Goal: Task Accomplishment & Management: Manage account settings

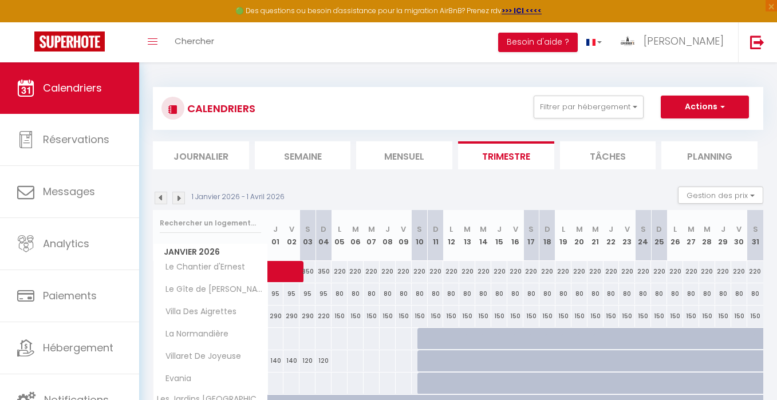
select select "KO"
select select "0"
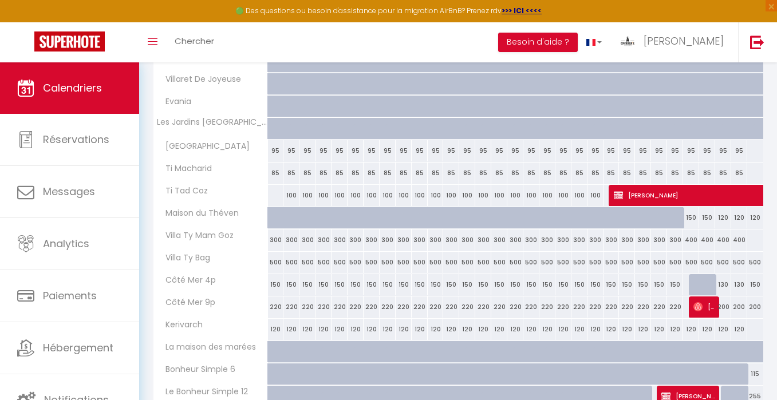
scroll to position [1318, 0]
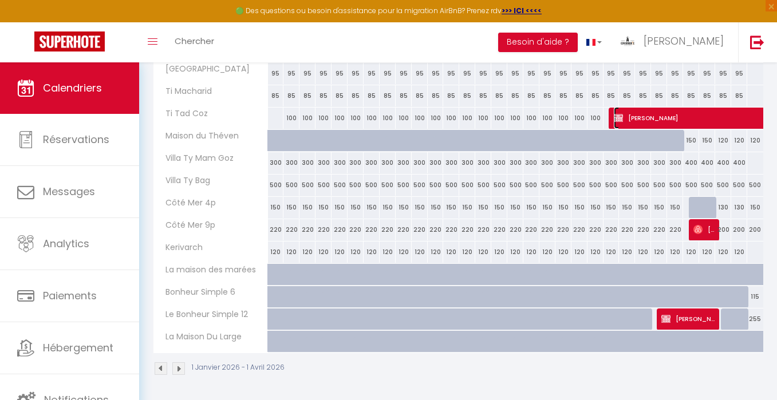
click at [658, 111] on span "[PERSON_NAME]" at bounding box center [785, 118] width 342 height 22
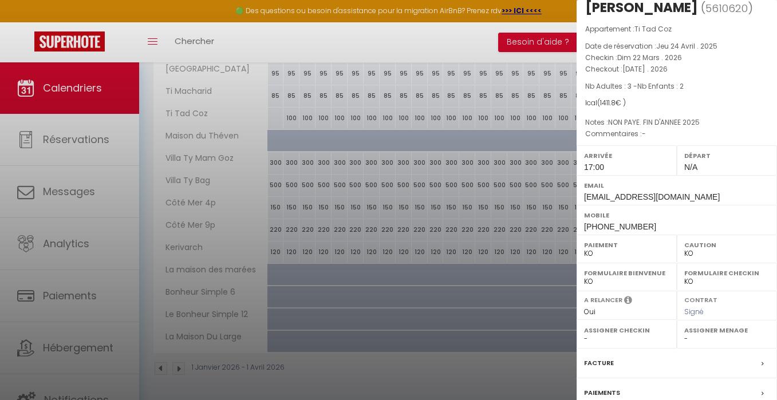
scroll to position [133, 0]
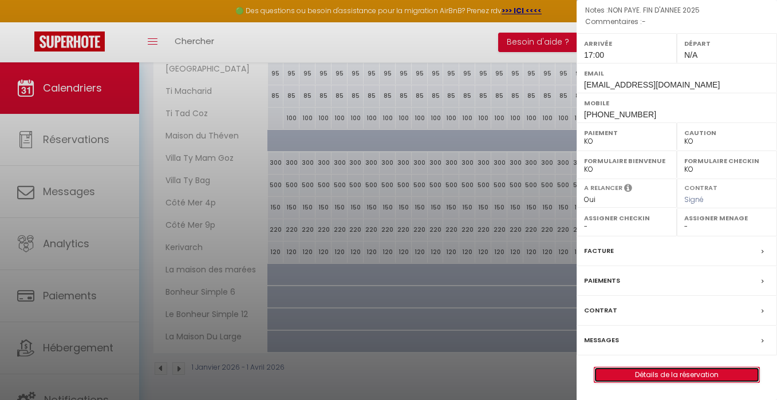
click at [676, 377] on link "Détails de la réservation" at bounding box center [676, 375] width 165 height 15
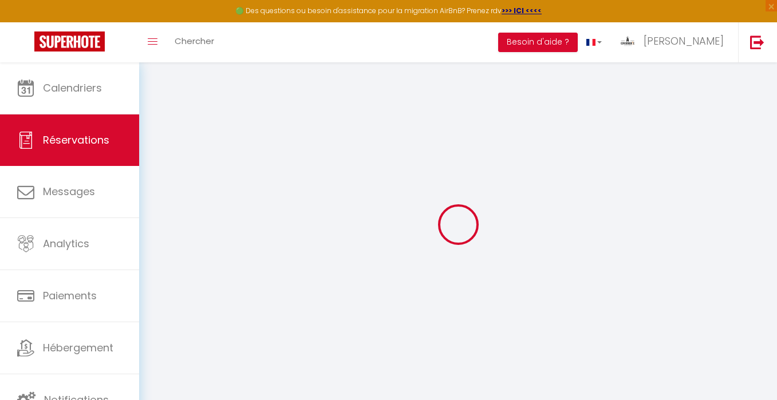
type input "Antje"
type input "[PERSON_NAME]"
type input "[EMAIL_ADDRESS][DOMAIN_NAME]"
type input "[PHONE_NUMBER]"
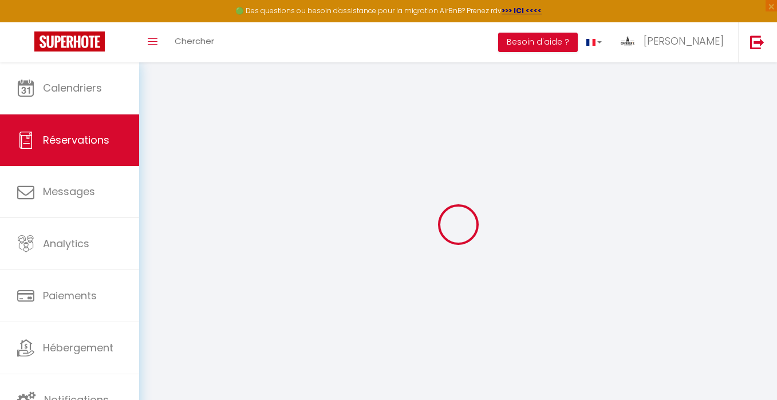
type input "[PHONE_NUMBER]"
type input "31552"
type input "AUF DER ZINNE 17"
type input "[PERSON_NAME]"
select select "DE"
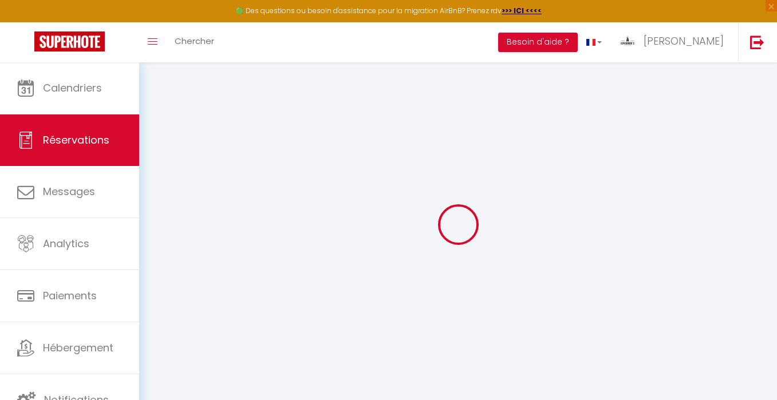
select select "52164"
select select "2"
type input "Dim 22 Mars 2026"
select select
type input "[DATE]"
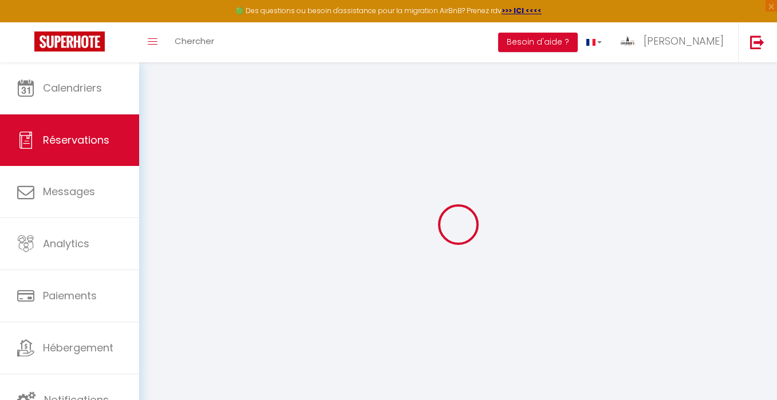
select select
type input "3"
type input "2"
select select "10"
select select
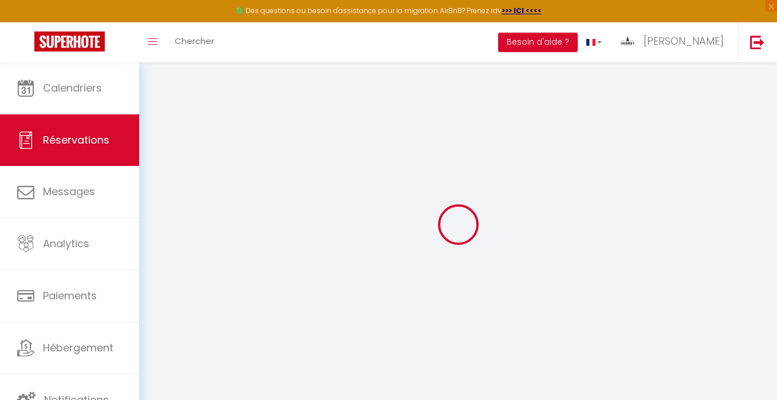
type input "1170"
checkbox input "false"
type input "1411.8"
select select "73"
type input "90"
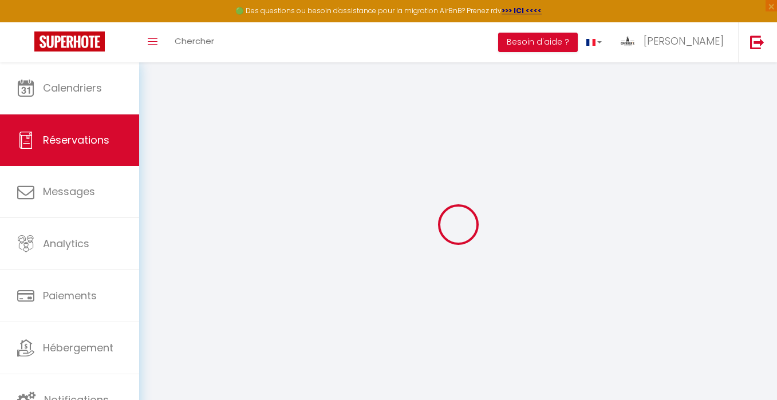
type input "105"
type input "0"
select index
select select
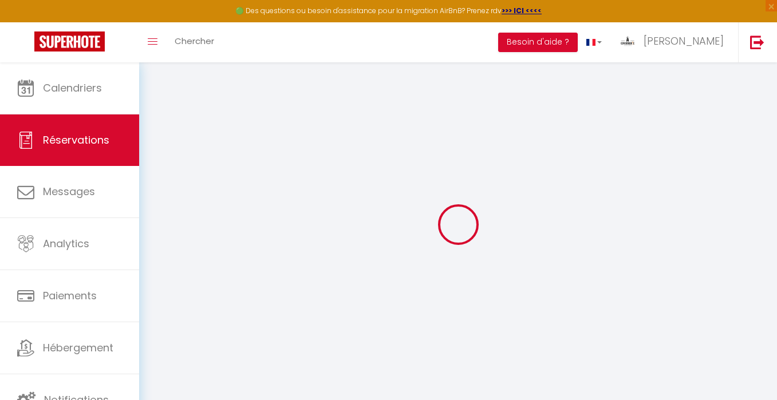
select select "14"
checkbox input "false"
select index
select select
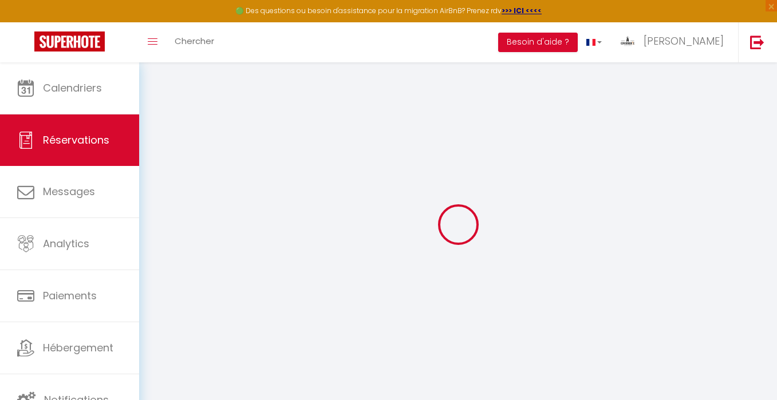
checkbox input "false"
select index
select select
checkbox input "false"
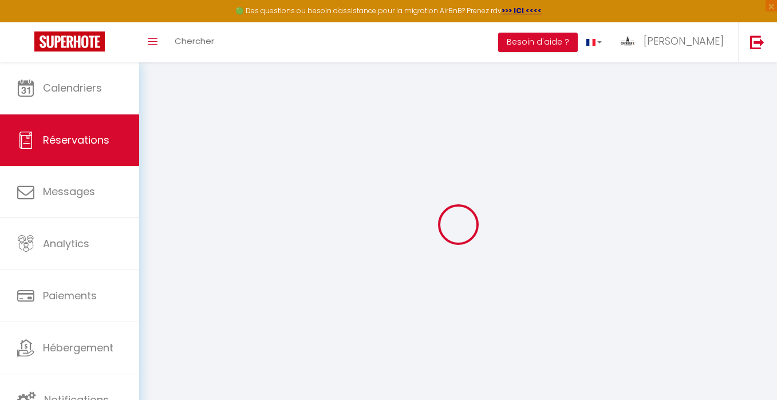
select index
type Question1 "NON PAYE. FIN D'ANNEE 2025"
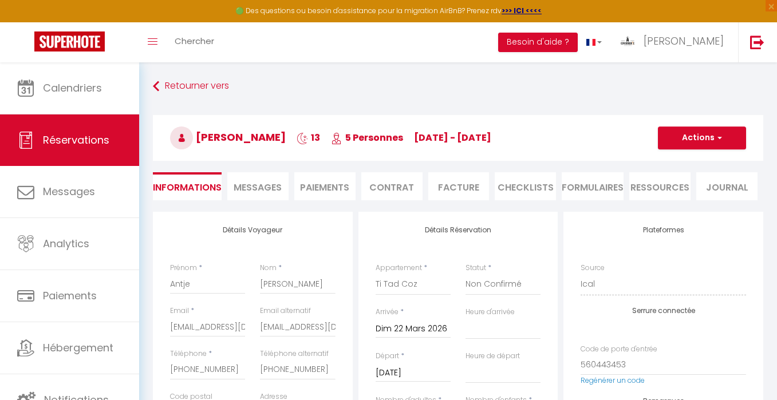
type input "195"
type input "46.8"
select select
checkbox input "false"
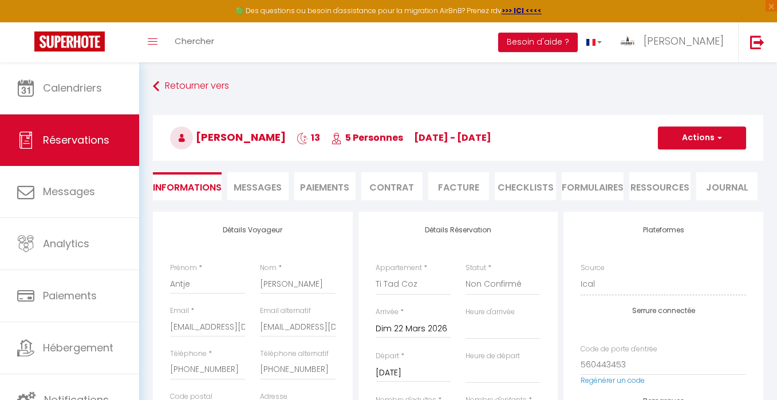
select index
checkbox input "false"
select index
select select "17:00"
click at [394, 188] on li "Contrat" at bounding box center [391, 186] width 61 height 28
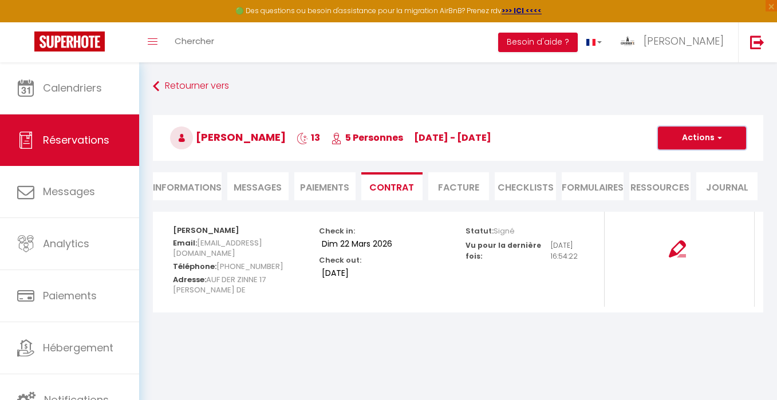
click at [709, 140] on button "Actions" at bounding box center [702, 138] width 88 height 23
click at [688, 163] on link "Voir le contrat" at bounding box center [693, 163] width 96 height 15
click at [196, 182] on li "Informations" at bounding box center [187, 186] width 69 height 28
select select
select index
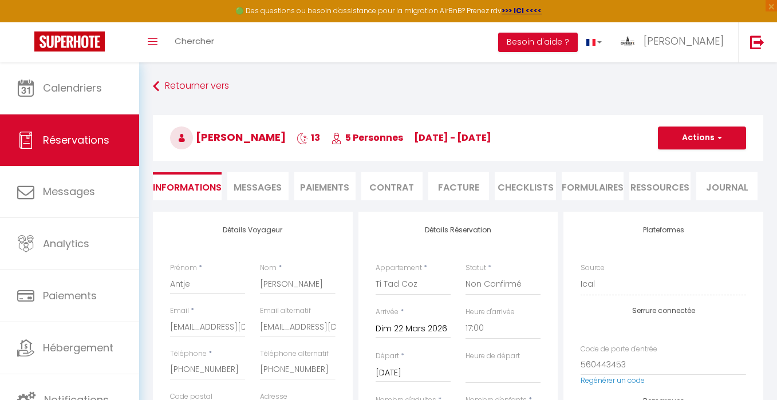
click at [325, 188] on li "Paiements" at bounding box center [324, 186] width 61 height 28
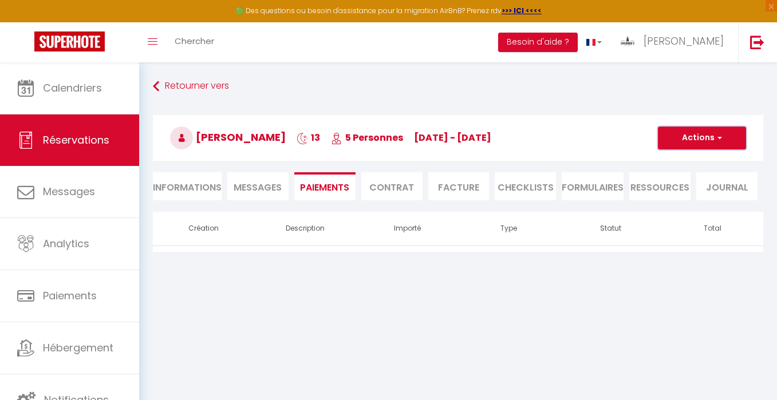
click at [705, 141] on button "Actions" at bounding box center [702, 138] width 88 height 23
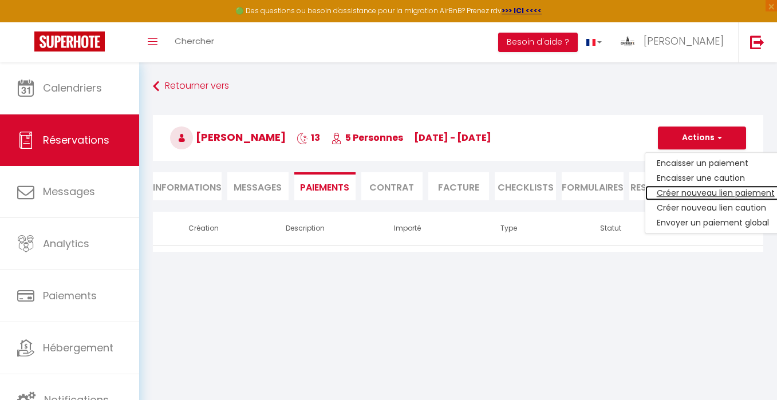
click at [692, 189] on link "Créer nouveau lien paiement" at bounding box center [715, 192] width 141 height 15
select select "nights"
type input "[EMAIL_ADDRESS][DOMAIN_NAME]"
select select "11423"
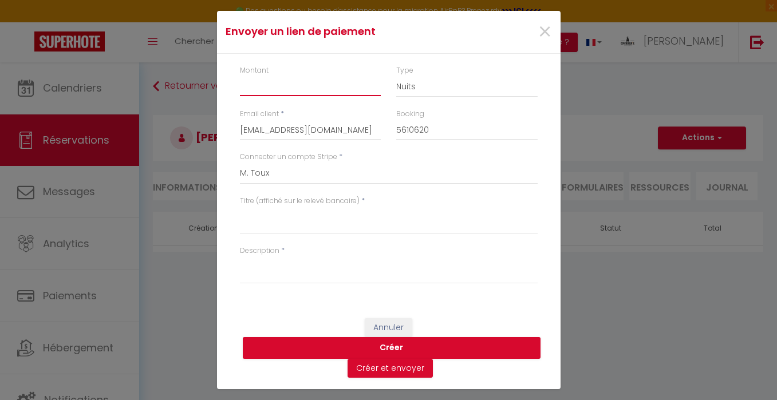
click at [332, 81] on input "Montant" at bounding box center [310, 86] width 141 height 21
type input "705.9"
click at [252, 227] on textarea "Titre (affiché sur le relevé bancaire)" at bounding box center [389, 220] width 298 height 27
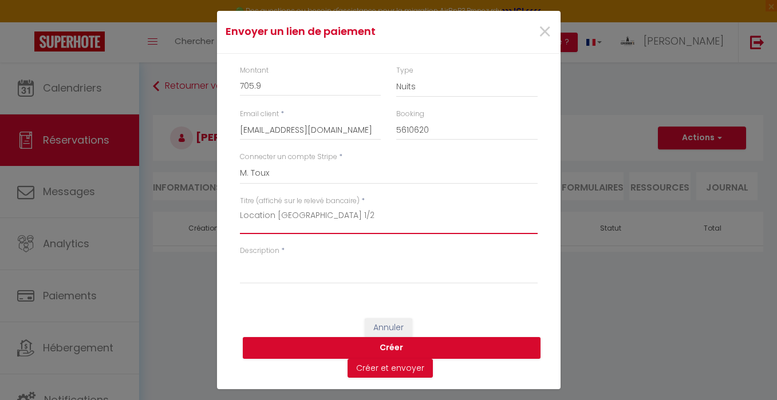
click at [264, 216] on textarea "Location [GEOGRAPHIC_DATA] 1/2" at bounding box center [389, 220] width 298 height 27
type textarea "Location [GEOGRAPHIC_DATA] 1/2"
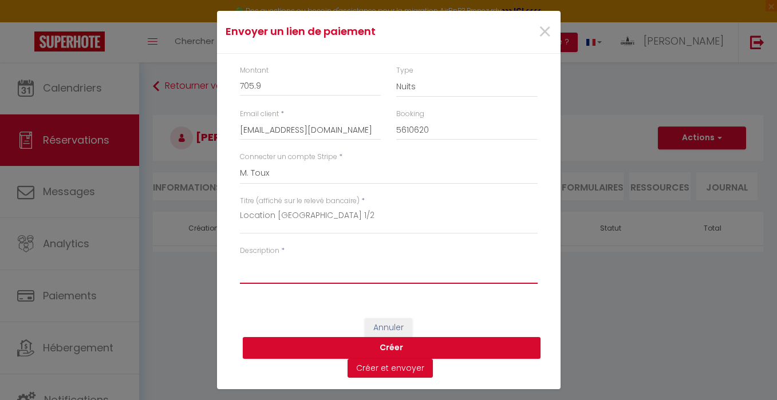
click at [266, 270] on textarea "Description" at bounding box center [389, 269] width 298 height 27
paste textarea "Location [GEOGRAPHIC_DATA] 1/2"
type textarea "Location [GEOGRAPHIC_DATA] 1/2"
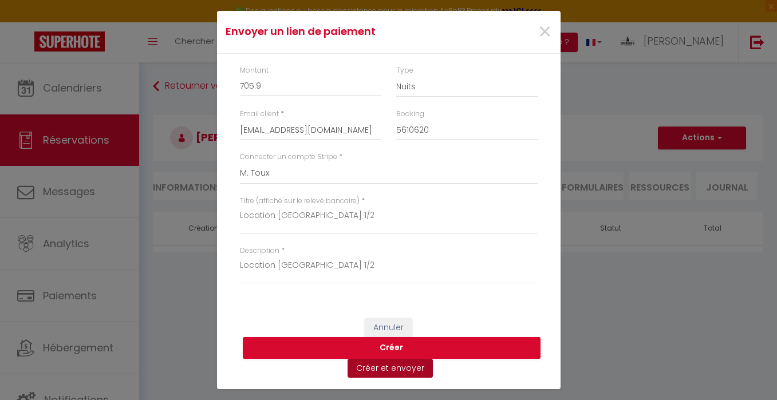
click at [385, 369] on button "Créer et envoyer" at bounding box center [389, 368] width 85 height 19
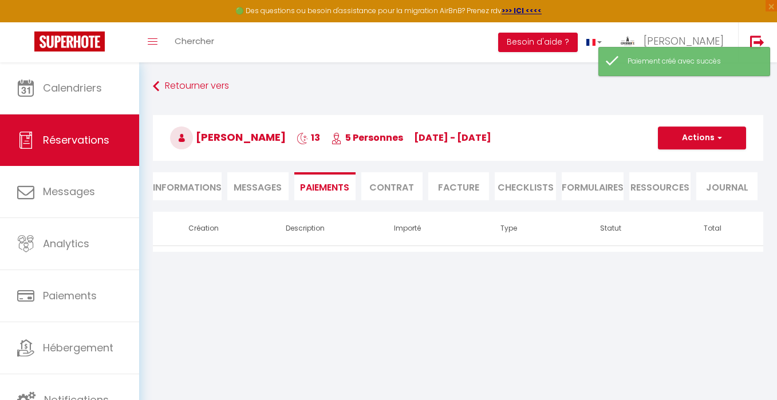
type input "[EMAIL_ADDRESS][DOMAIN_NAME]"
type input "Payment request"
type textarea "Hi, We invite you to click on the link below to make the payment: Title : Locat…"
select select "0"
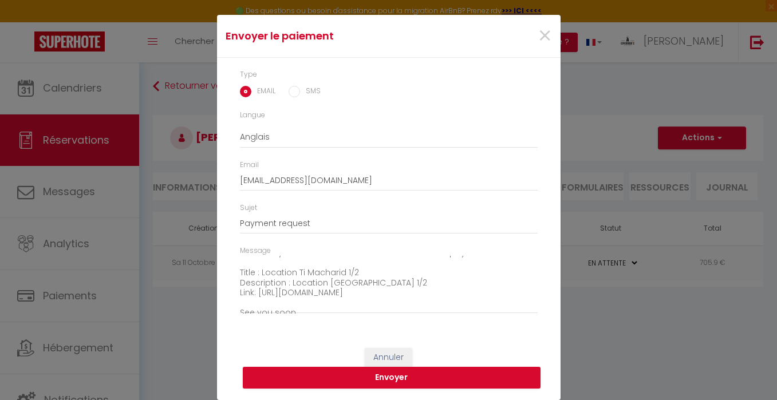
scroll to position [70, 0]
click at [385, 381] on button "Envoyer" at bounding box center [392, 378] width 298 height 22
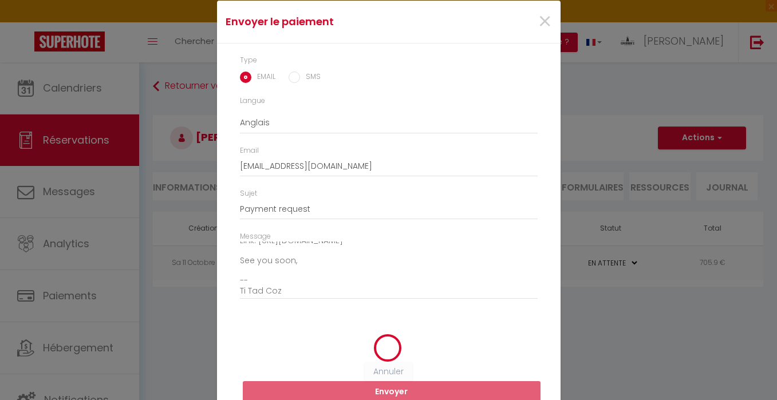
scroll to position [18, 0]
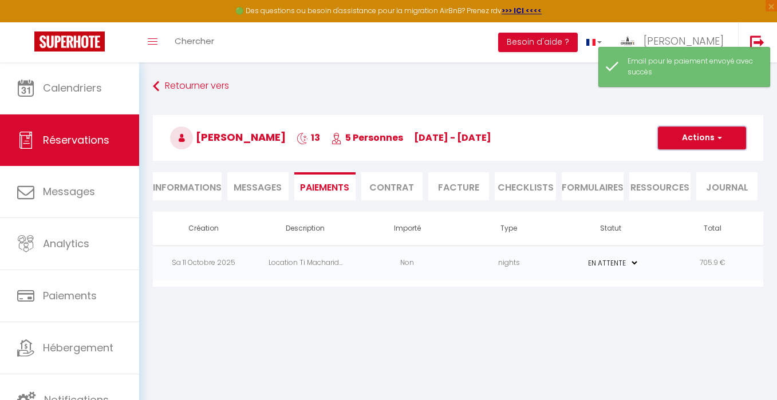
click at [679, 146] on button "Actions" at bounding box center [702, 138] width 88 height 23
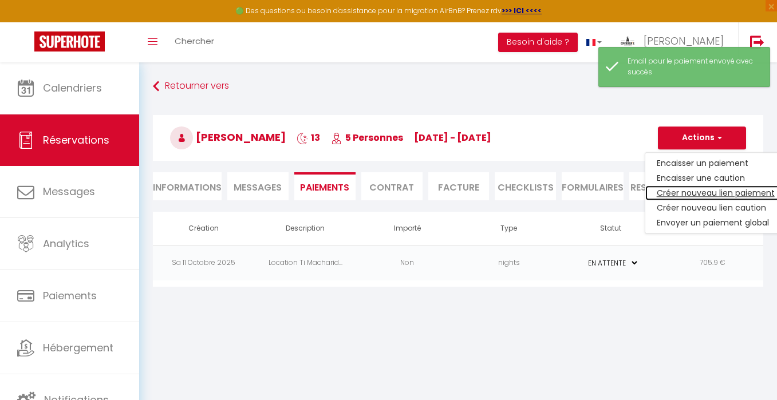
click at [689, 192] on link "Créer nouveau lien paiement" at bounding box center [715, 192] width 141 height 15
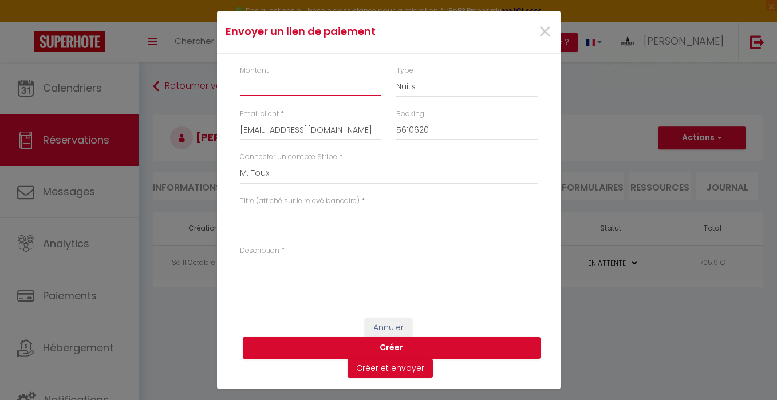
click at [312, 84] on input "Montant" at bounding box center [310, 86] width 141 height 21
type input "705.9"
click at [287, 228] on textarea "Titre (affiché sur le relevé bancaire)" at bounding box center [389, 220] width 298 height 27
paste textarea "Location [GEOGRAPHIC_DATA] 1/2"
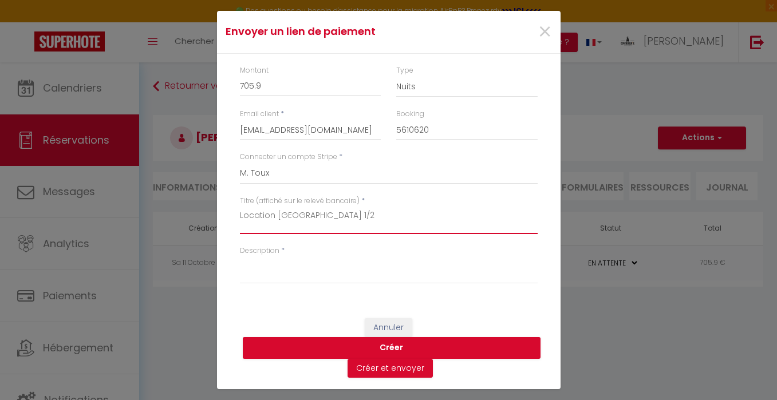
type textarea "Location [GEOGRAPHIC_DATA] 1/2"
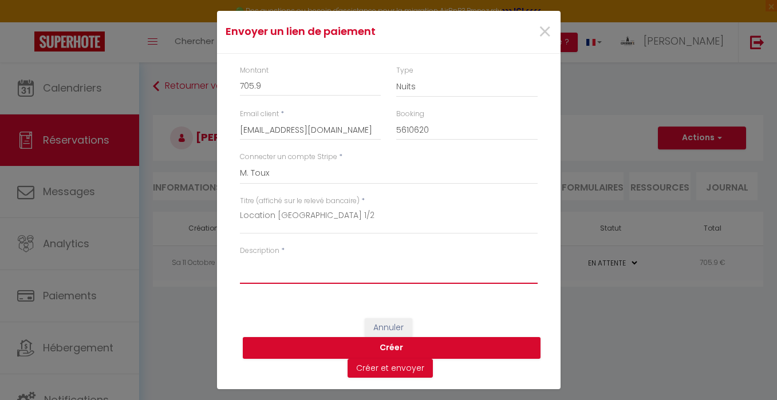
click at [269, 280] on textarea "Description" at bounding box center [389, 269] width 298 height 27
paste textarea "Location [GEOGRAPHIC_DATA] 1/2"
type textarea "Location [GEOGRAPHIC_DATA] 1/2"
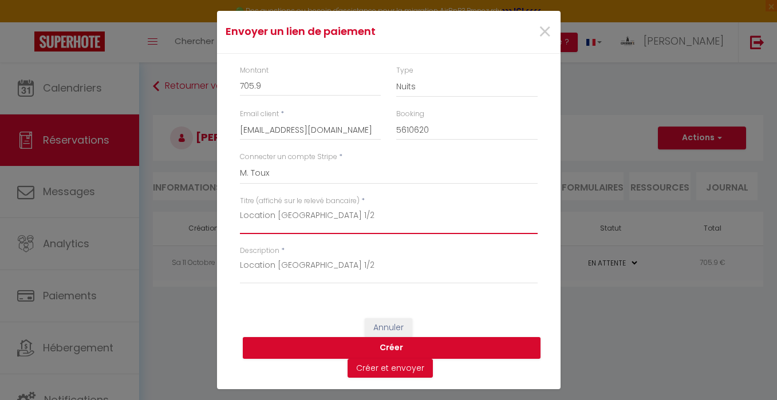
click at [325, 214] on textarea "Location [GEOGRAPHIC_DATA] 1/2" at bounding box center [389, 220] width 298 height 27
type textarea "Location [GEOGRAPHIC_DATA] 2/2"
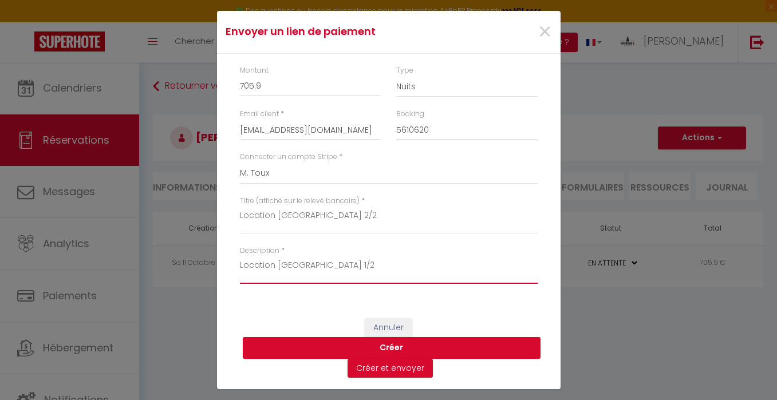
click at [326, 267] on textarea "Location [GEOGRAPHIC_DATA] 1/2" at bounding box center [389, 269] width 298 height 27
type textarea "Location [GEOGRAPHIC_DATA] 2/2"
click at [379, 343] on button "Créer" at bounding box center [392, 348] width 298 height 22
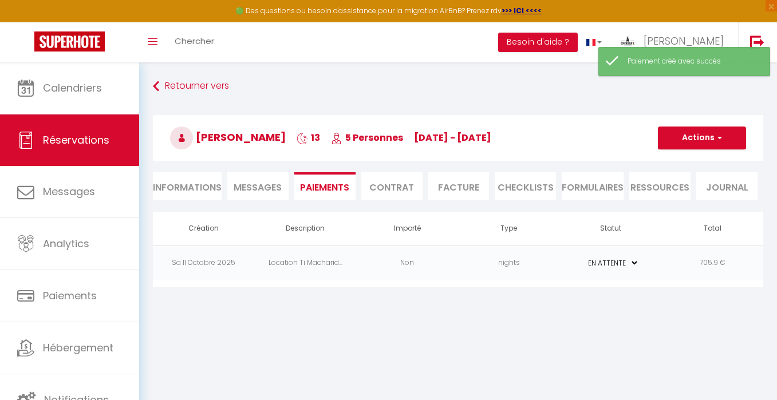
select select "0"
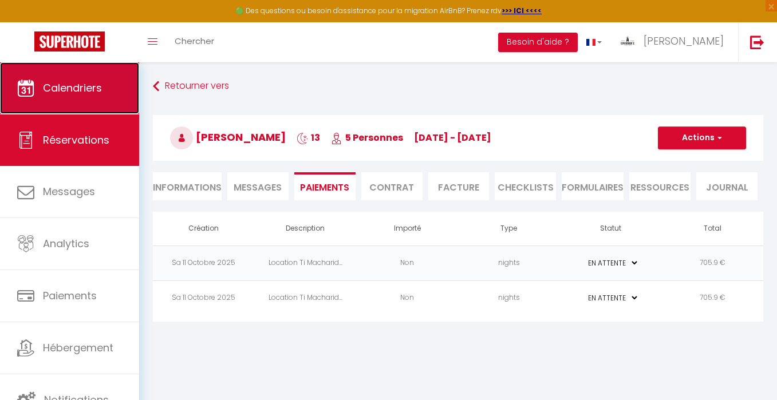
click at [92, 94] on span "Calendriers" at bounding box center [72, 88] width 59 height 14
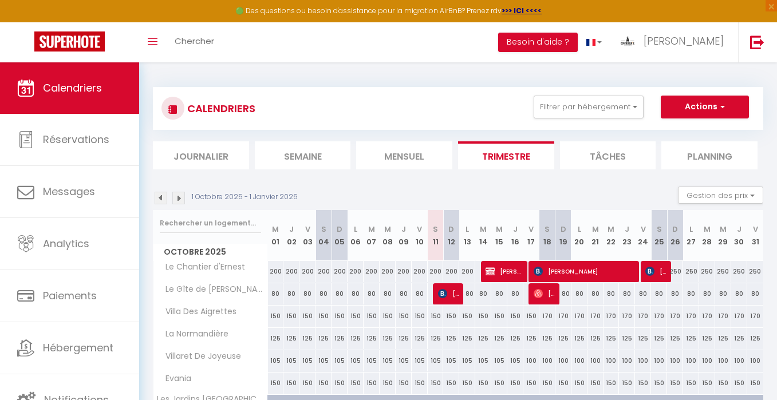
click at [426, 155] on li "Mensuel" at bounding box center [404, 155] width 96 height 28
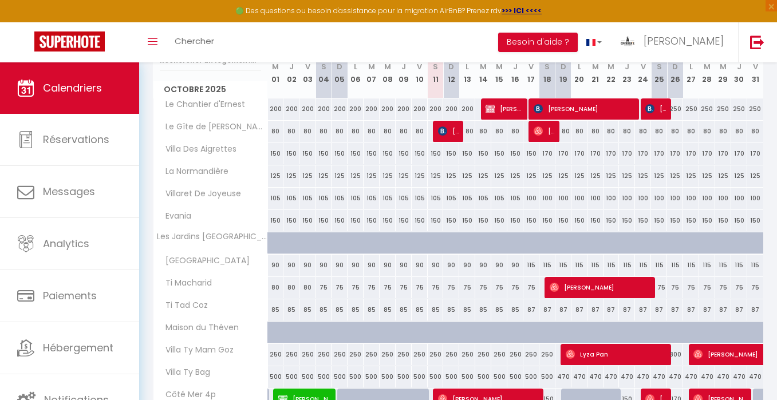
scroll to position [168, 0]
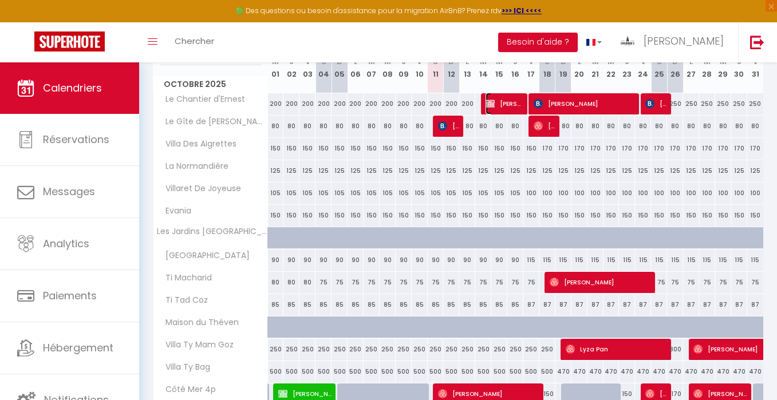
click at [496, 101] on span "[PERSON_NAME]" at bounding box center [503, 104] width 37 height 22
select select "OK"
select select "KO"
select select "1"
select select "0"
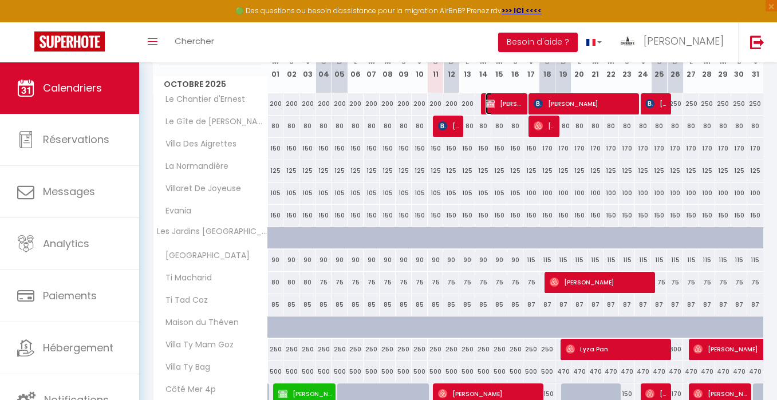
select select "1"
select select
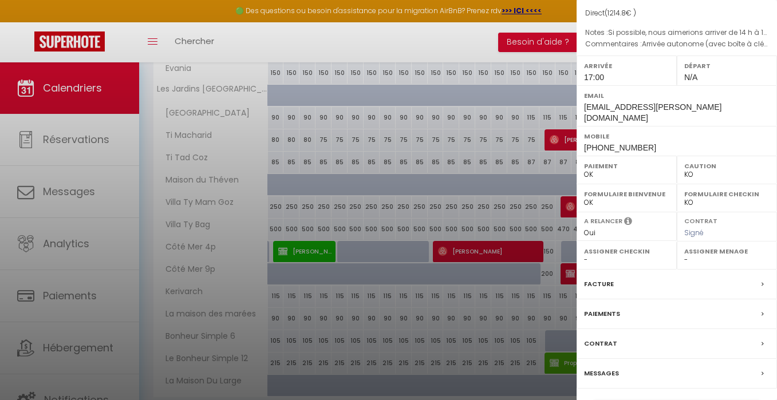
scroll to position [133, 0]
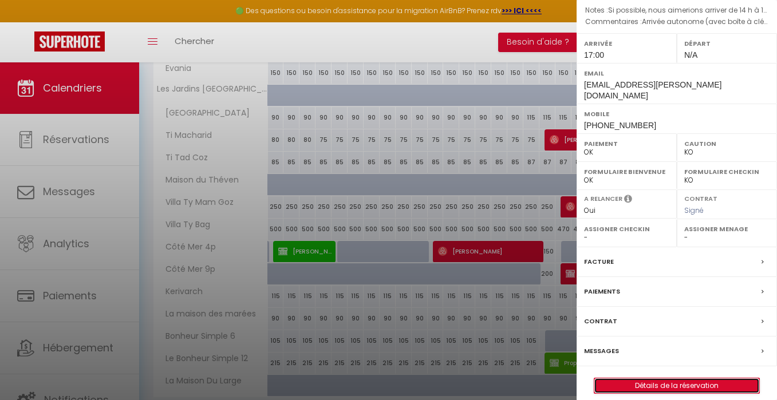
click at [633, 378] on link "Détails de la réservation" at bounding box center [676, 385] width 165 height 15
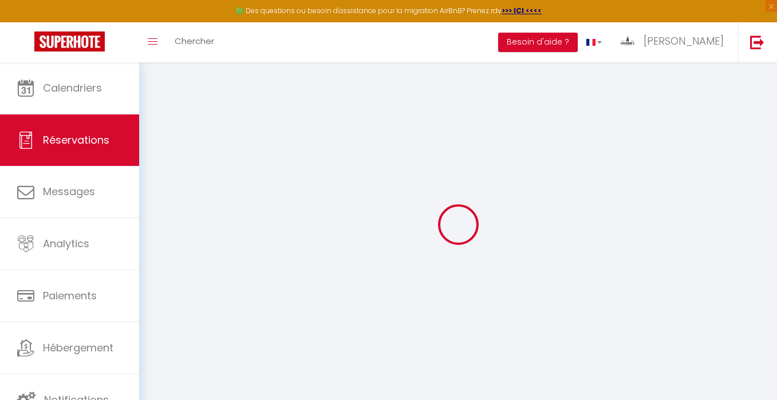
type input "[PERSON_NAME]"
type input "[EMAIL_ADDRESS][PERSON_NAME][DOMAIN_NAME]"
type input "[PHONE_NUMBER]"
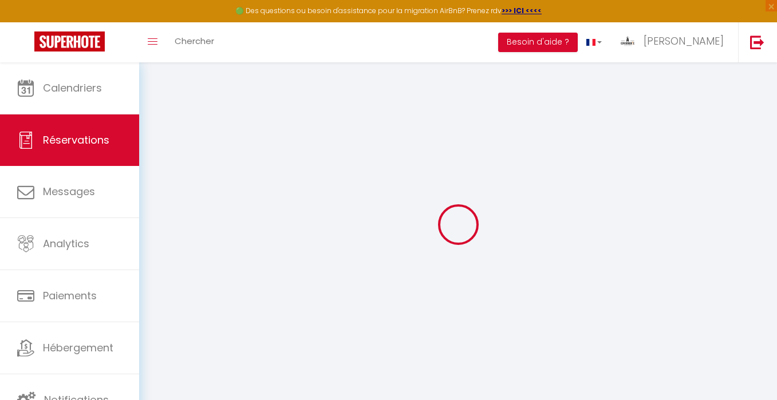
type input "[PHONE_NUMBER]"
type input "[STREET_ADDRESS]"
select select "GB"
select select "57832"
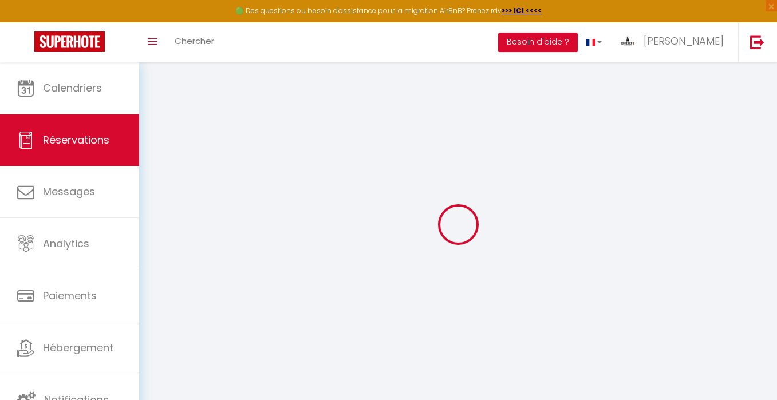
select select "1"
type input "[DATE]"
select select
type input "Ven 17 Octobre 2025"
select select
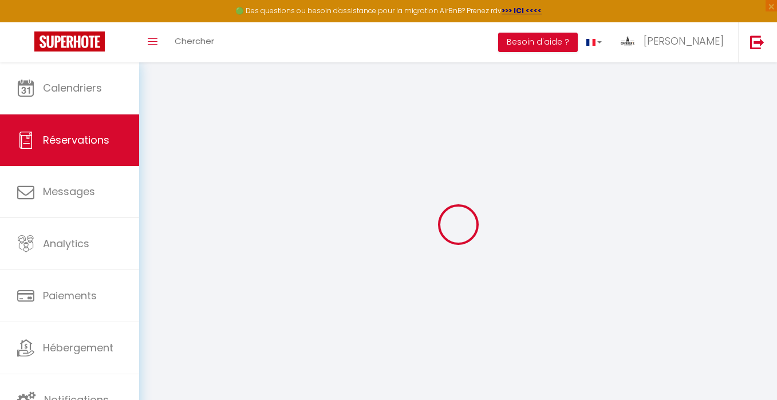
type input "6"
select select "12"
select select
type input "900"
checkbox input "false"
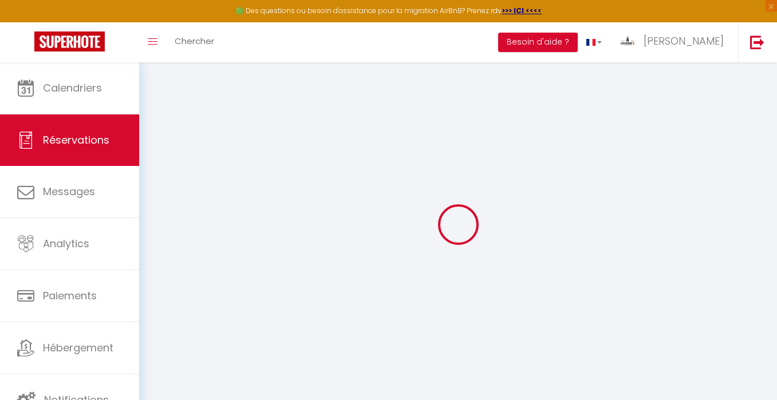
type input "0"
type input "150"
type input "100"
type input "0"
select index
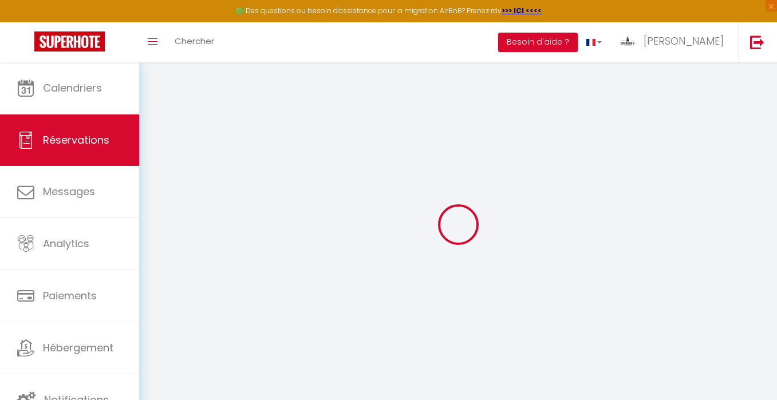
select select
select select "14"
checkbox input "false"
select index
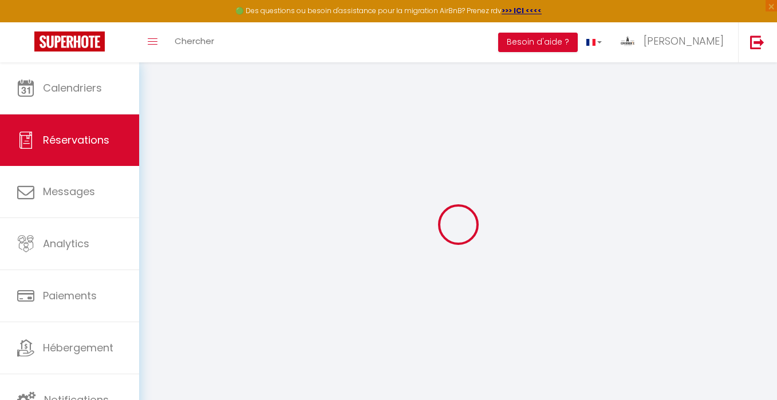
select select
checkbox input "false"
select index
select select
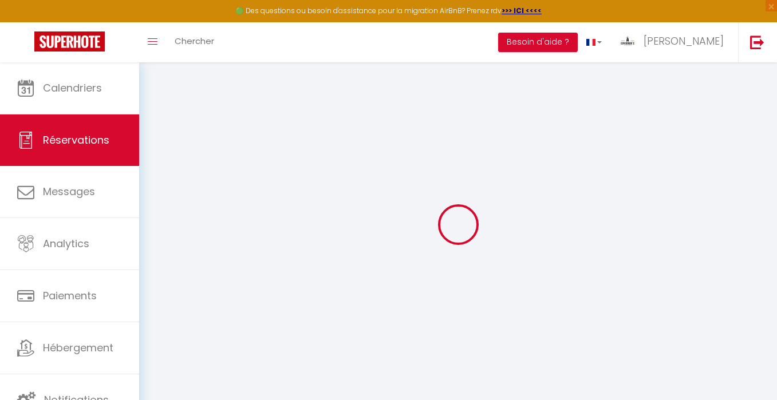
select select
checkbox input "false"
select index
type Question1 "Si possible, nous aimerions arriver de 14 h à 15 h"
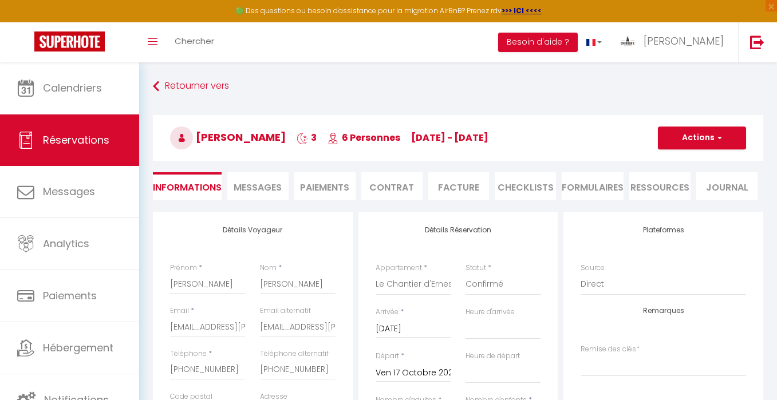
type input "250"
type input "64.8"
select select
checkbox input "false"
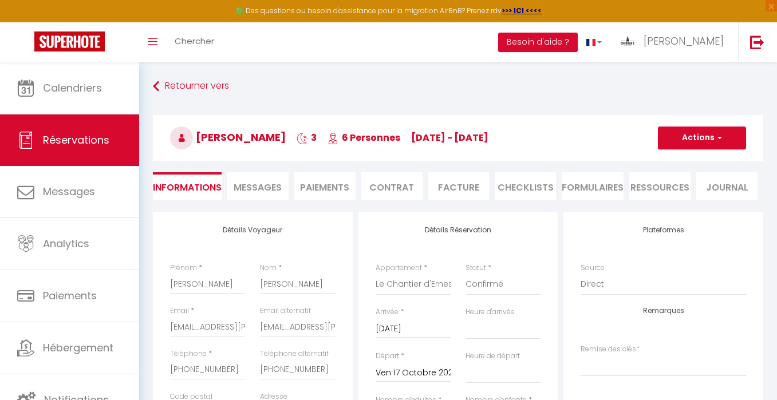
select index
checkbox input "false"
select index
select select "17:00"
click at [344, 178] on li "Paiements" at bounding box center [324, 186] width 61 height 28
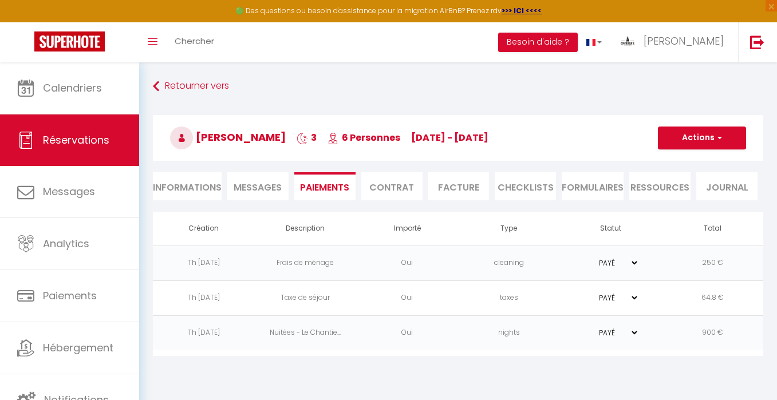
click at [180, 189] on li "Informations" at bounding box center [187, 186] width 69 height 28
select select
select index
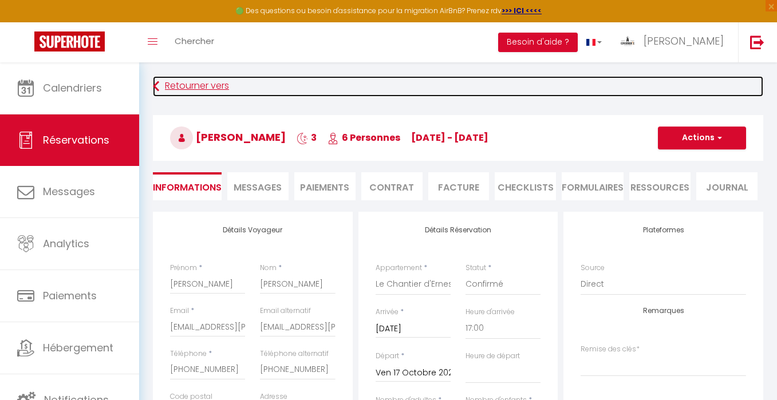
click at [179, 86] on link "Retourner vers" at bounding box center [458, 86] width 610 height 21
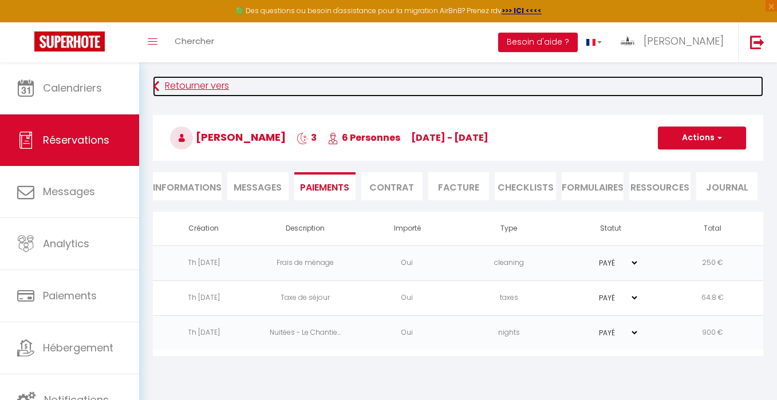
click at [156, 86] on icon at bounding box center [156, 86] width 6 height 21
select select
select index
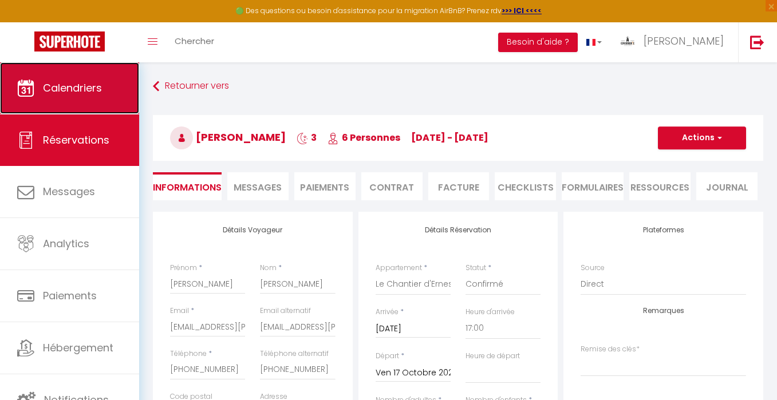
click at [105, 86] on link "Calendriers" at bounding box center [69, 88] width 139 height 52
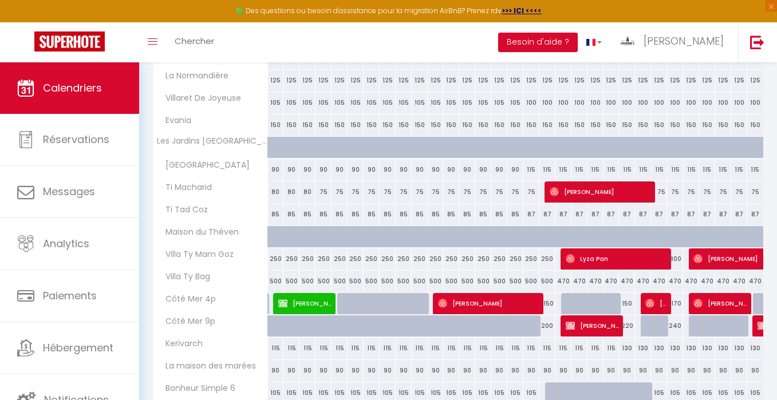
scroll to position [262, 0]
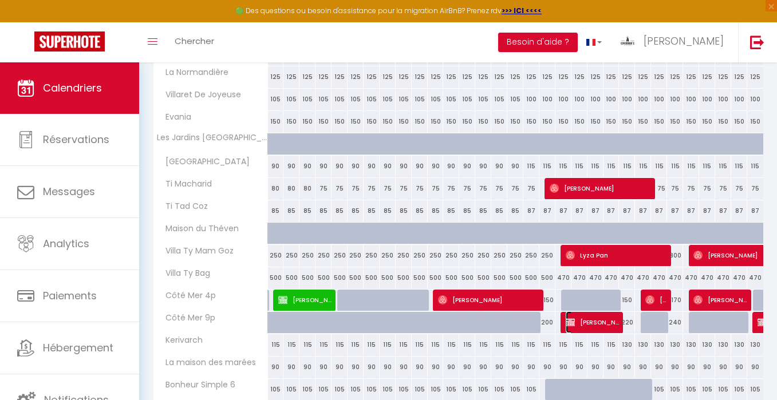
click at [575, 323] on span "[PERSON_NAME]" at bounding box center [592, 322] width 53 height 22
select select "OK"
select select "KO"
select select "0"
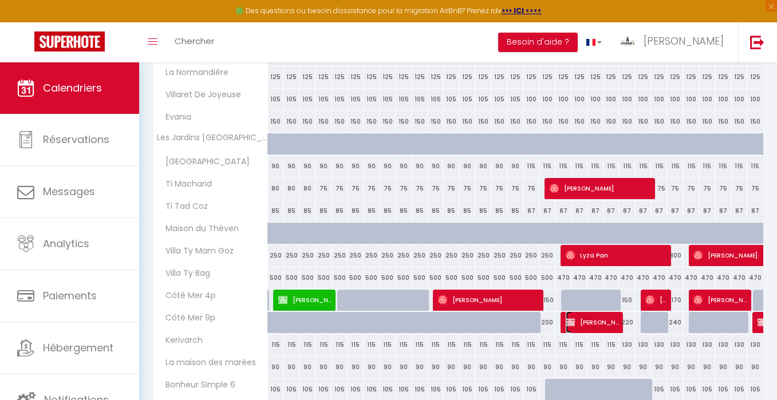
select select "1"
select select
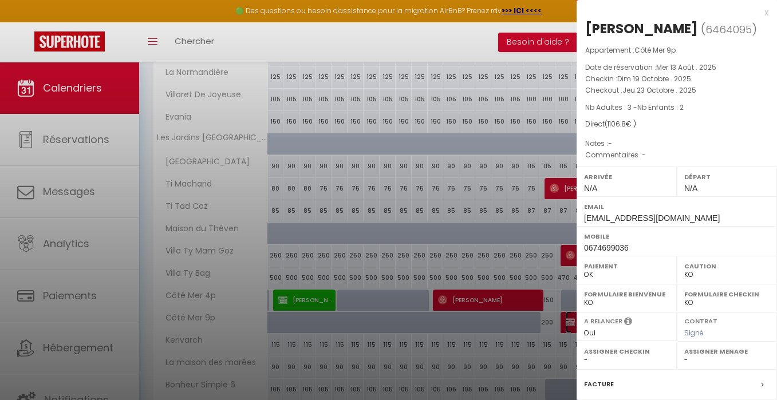
scroll to position [133, 0]
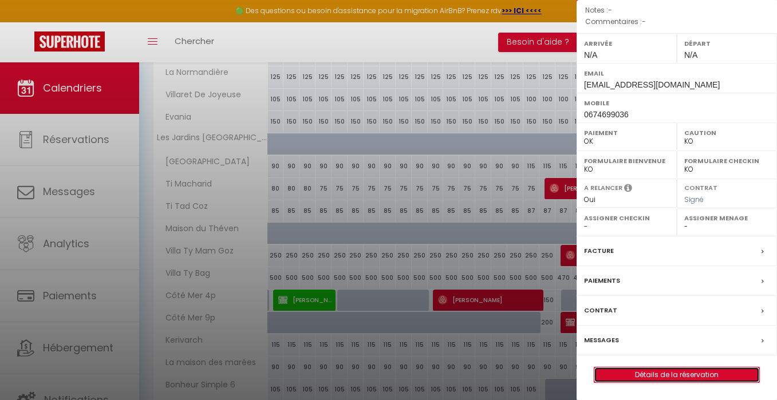
click at [681, 374] on link "Détails de la réservation" at bounding box center [676, 375] width 165 height 15
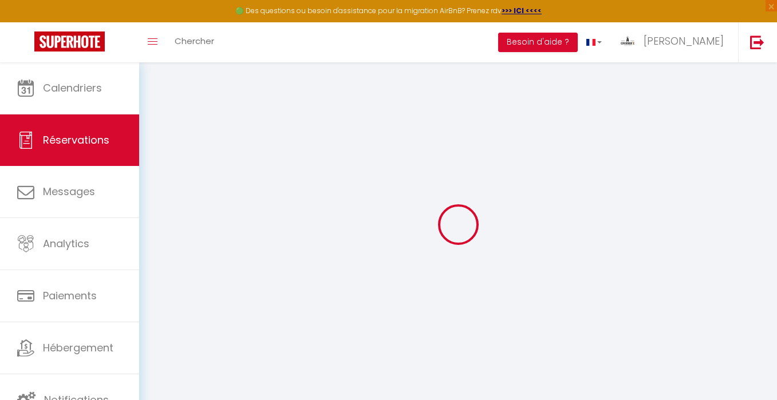
type input "Elie"
type input "PRIGENT"
type input "[EMAIL_ADDRESS][DOMAIN_NAME]"
type input "0674699036"
type input "74160"
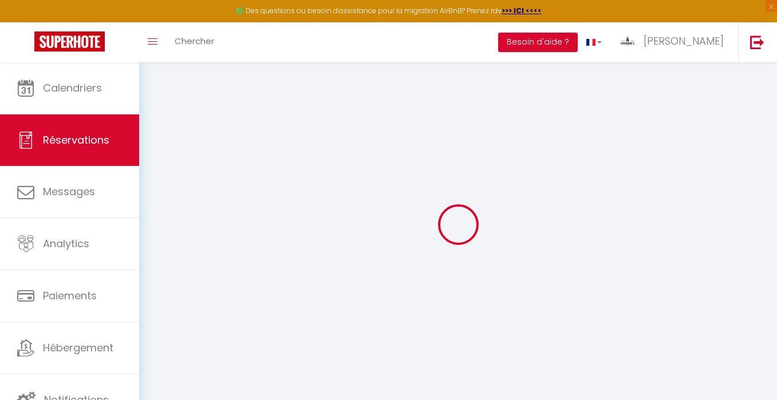
type input "[STREET_ADDRESS]"
type input "[GEOGRAPHIC_DATA]"
select select "FR"
select select "55568"
select select "1"
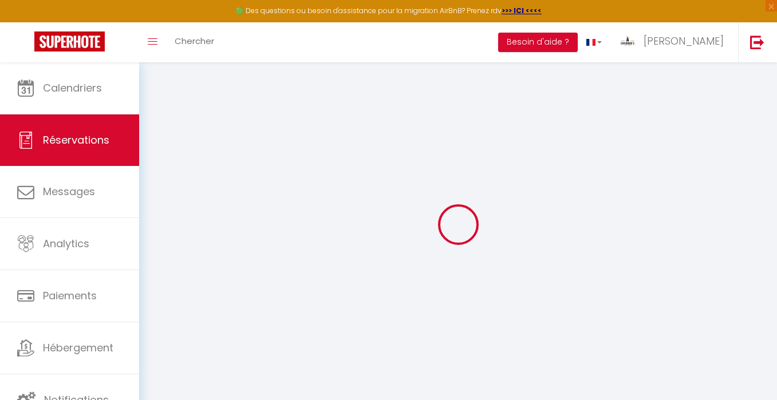
type input "Dim 19 Octobre 2025"
select select
type input "Jeu 23 Octobre 2025"
select select
type input "3"
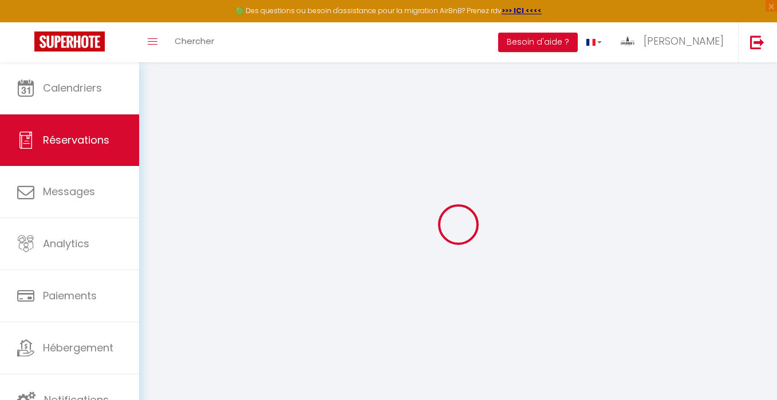
type input "2"
select select "12"
select select
type input "800"
checkbox input "false"
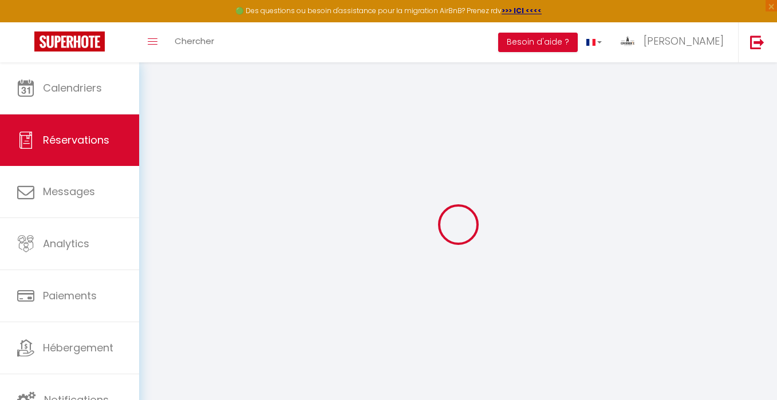
type input "0"
type input "150"
type input "140"
type input "0"
select select
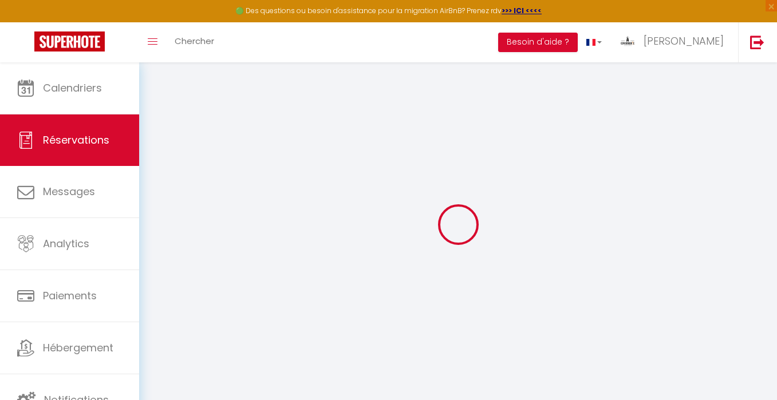
select select
select select "14"
checkbox input "false"
select index
select select
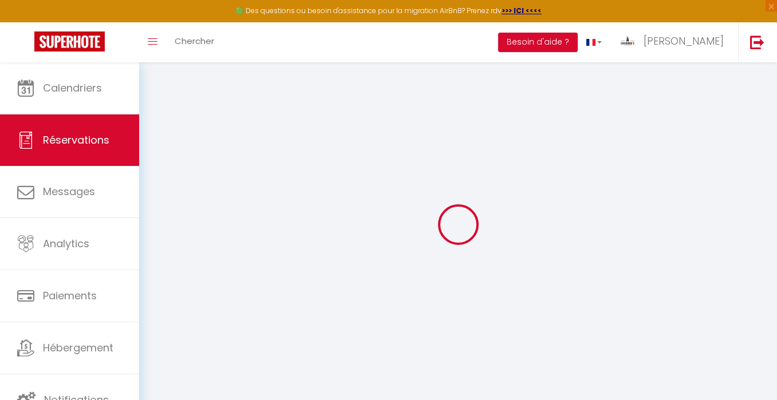
select select
checkbox input "false"
select index
select select
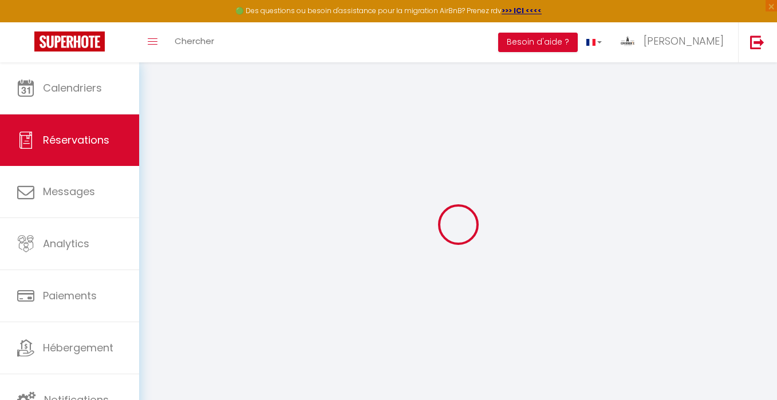
checkbox input "false"
select index
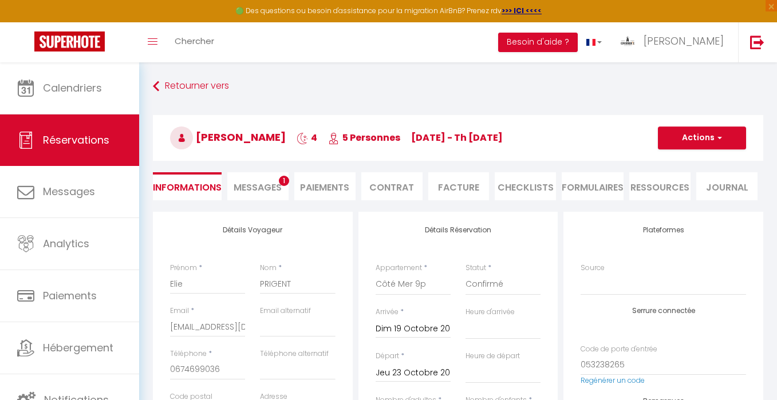
type input "290"
type input "16.8"
select select
checkbox input "false"
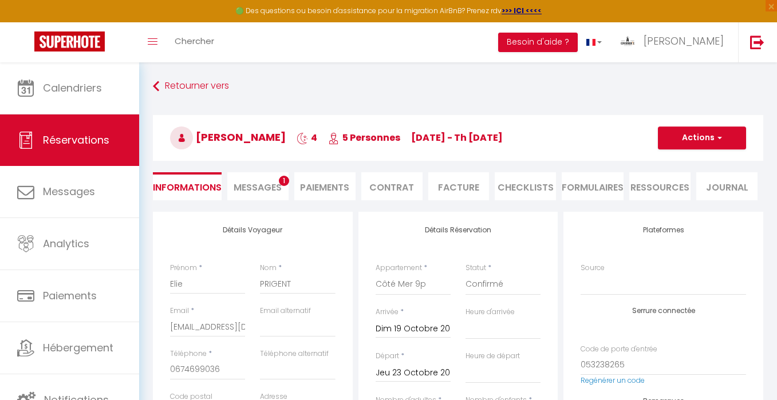
select index
checkbox input "false"
select index
select select
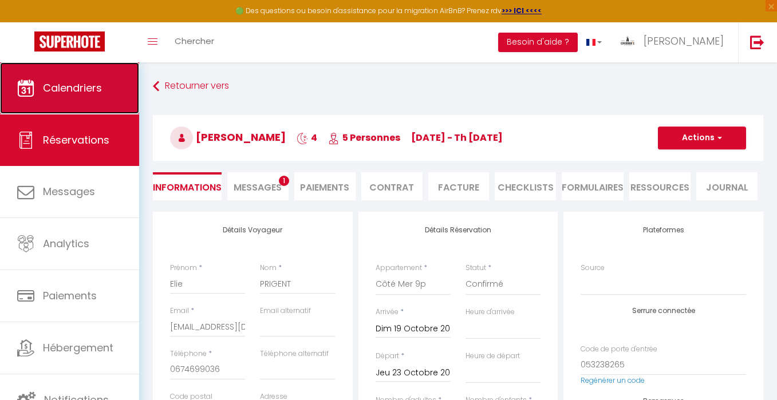
click at [88, 95] on link "Calendriers" at bounding box center [69, 88] width 139 height 52
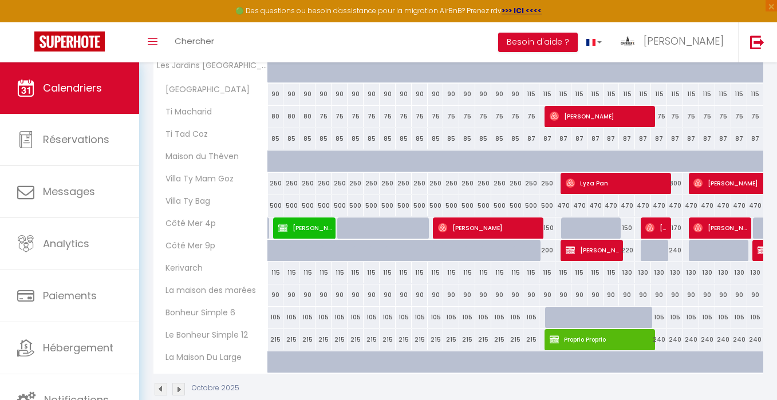
scroll to position [354, 0]
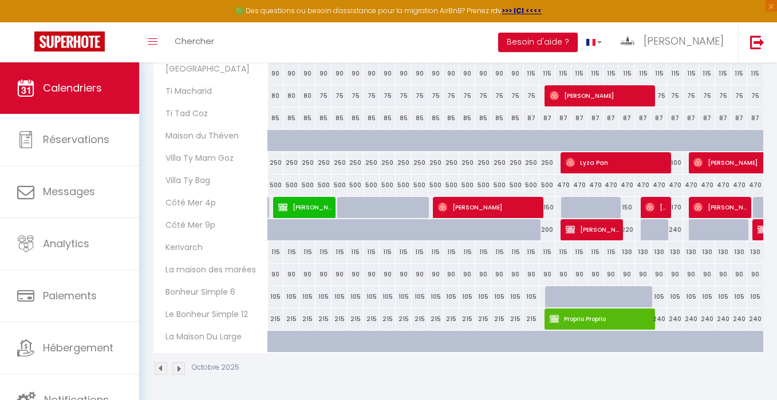
click at [179, 364] on img at bounding box center [178, 368] width 13 height 13
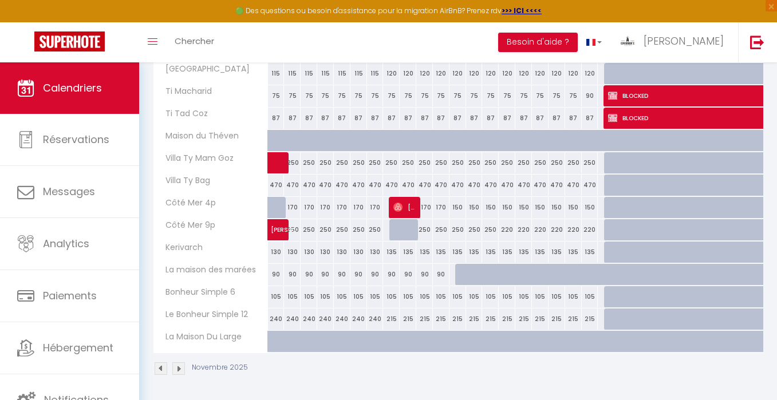
click at [176, 369] on img at bounding box center [178, 368] width 13 height 13
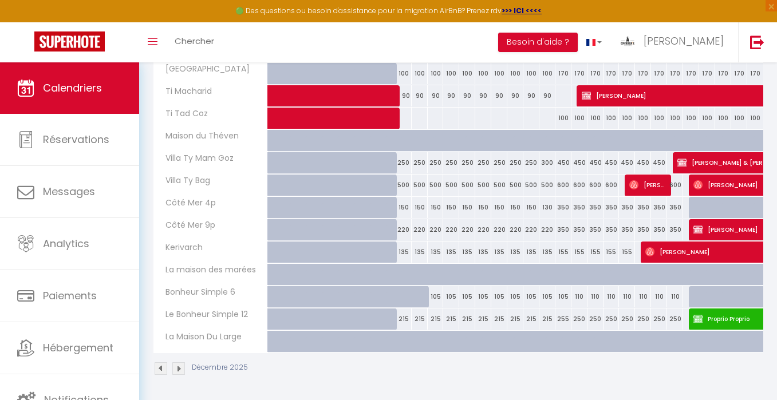
click at [546, 209] on div "130" at bounding box center [547, 207] width 16 height 21
type input "130"
type input "Jeu 18 Décembre 2025"
type input "Ven 19 Décembre 2025"
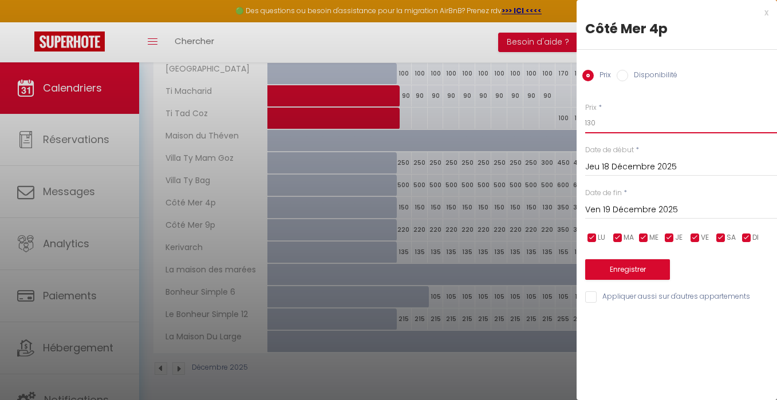
click at [594, 121] on input "130" at bounding box center [681, 123] width 192 height 21
type input "350"
click at [632, 272] on button "Enregistrer" at bounding box center [627, 269] width 85 height 21
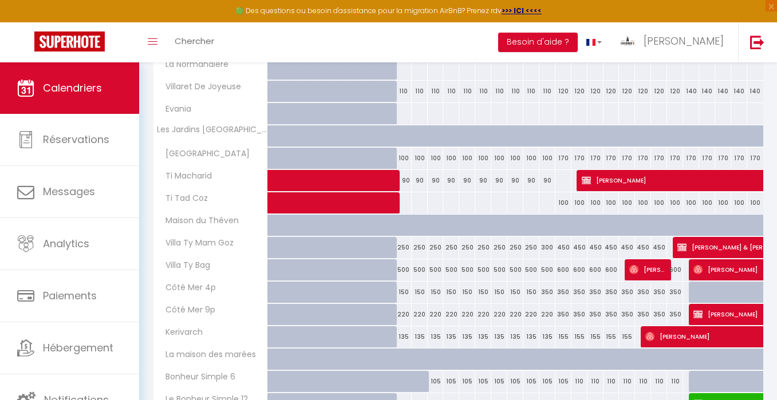
scroll to position [271, 0]
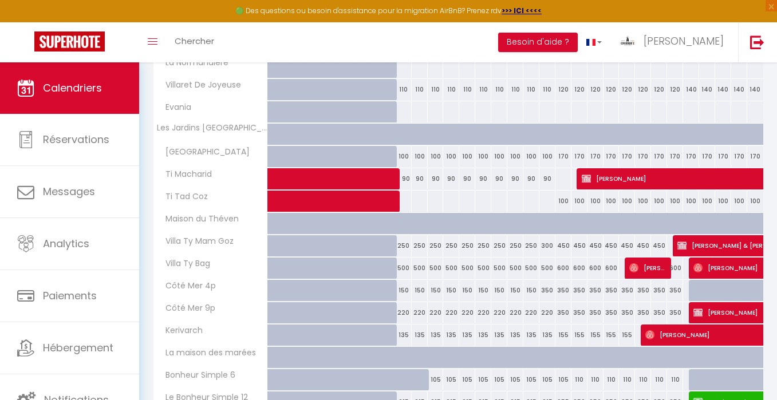
click at [563, 290] on div "350" at bounding box center [563, 290] width 16 height 21
type input "350"
type input "Ven 19 Décembre 2025"
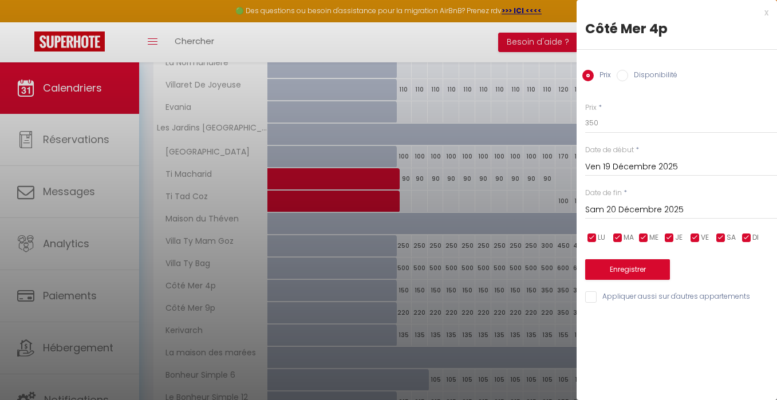
click at [629, 208] on input "Sam 20 Décembre 2025" at bounding box center [681, 210] width 192 height 15
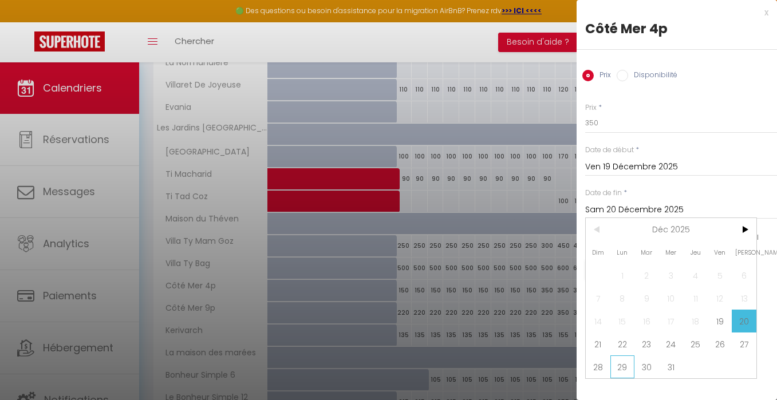
click at [616, 369] on span "29" at bounding box center [622, 367] width 25 height 23
type input "Lun 29 Décembre 2025"
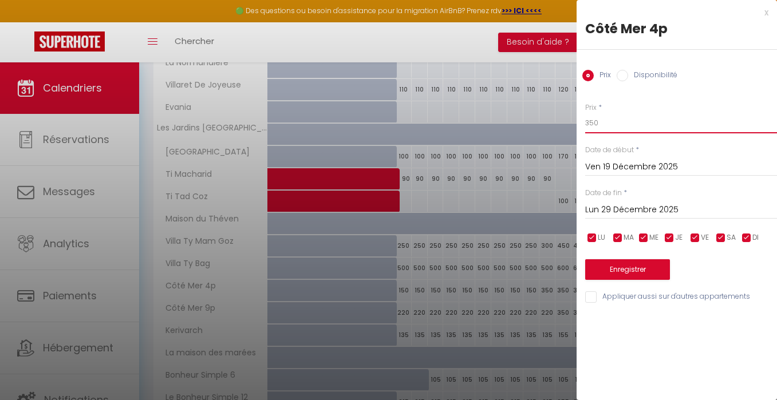
click at [591, 126] on input "350" at bounding box center [681, 123] width 192 height 21
type input "250"
click at [641, 273] on button "Enregistrer" at bounding box center [627, 269] width 85 height 21
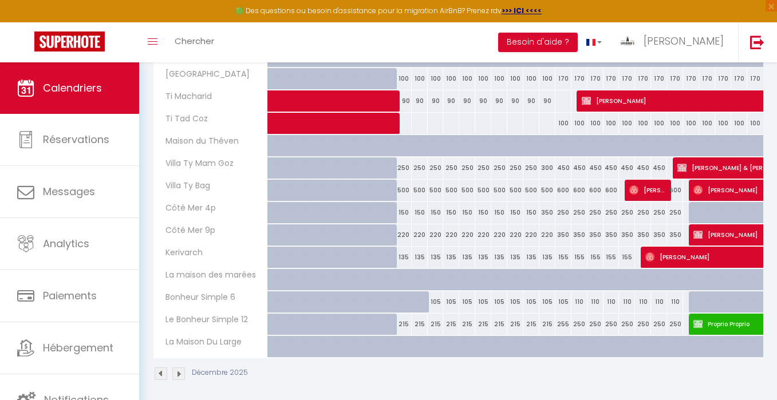
scroll to position [354, 0]
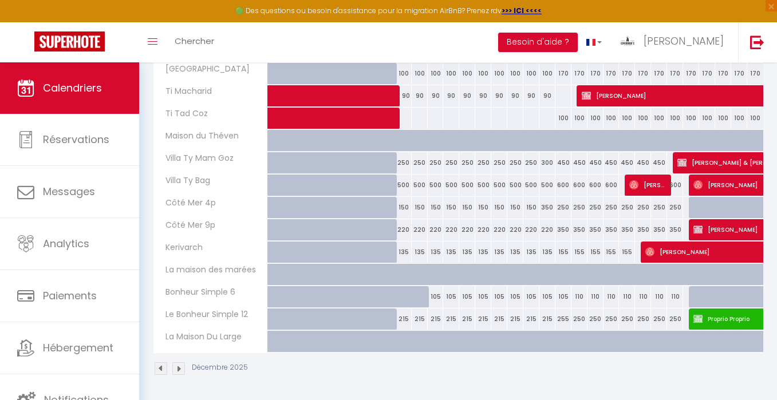
click at [180, 368] on img at bounding box center [178, 368] width 13 height 13
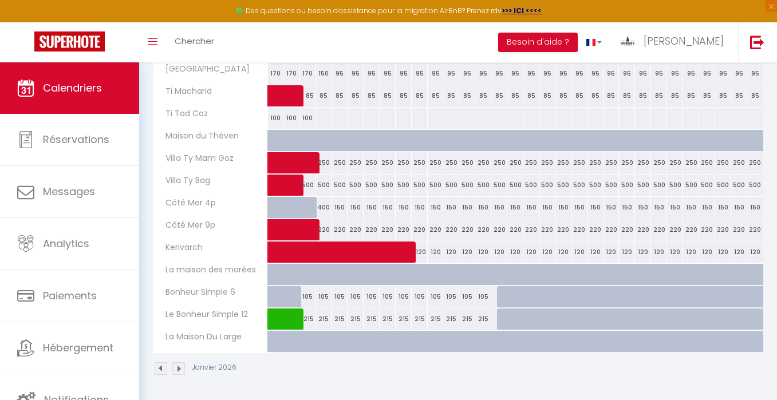
click at [342, 208] on div "150" at bounding box center [339, 207] width 16 height 21
type input "150"
type input "Lun 05 Janvier 2026"
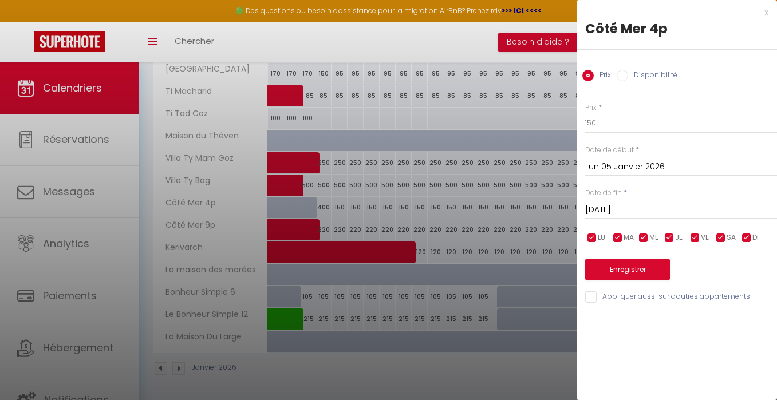
click at [630, 211] on input "[DATE]" at bounding box center [681, 210] width 192 height 15
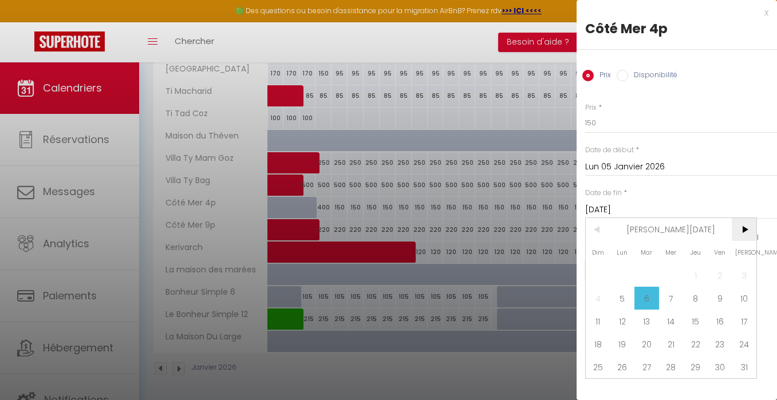
click at [748, 231] on span ">" at bounding box center [744, 229] width 25 height 23
click at [700, 343] on span "26" at bounding box center [695, 344] width 25 height 23
type input "Jeu 26 Mars 2026"
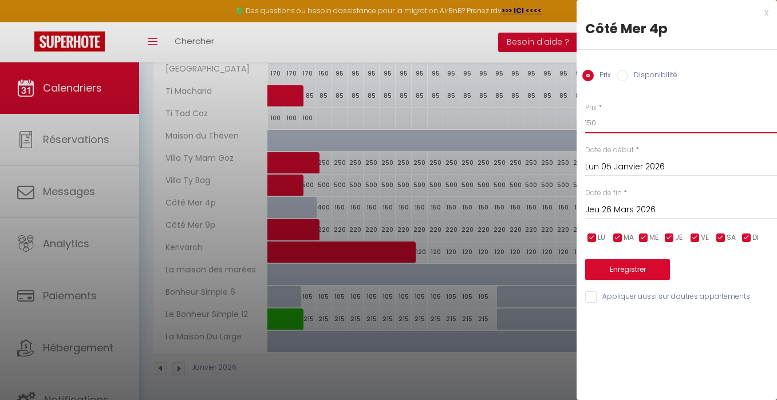
click at [590, 120] on input "150" at bounding box center [681, 123] width 192 height 21
click at [616, 271] on button "Enregistrer" at bounding box center [627, 269] width 85 height 21
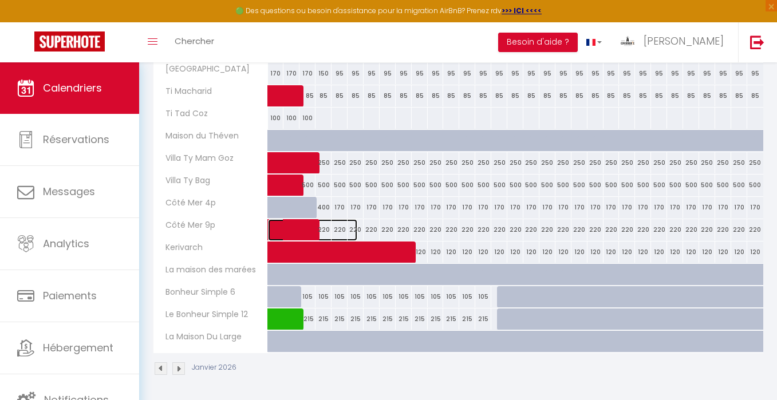
click at [339, 227] on span at bounding box center [317, 230] width 79 height 22
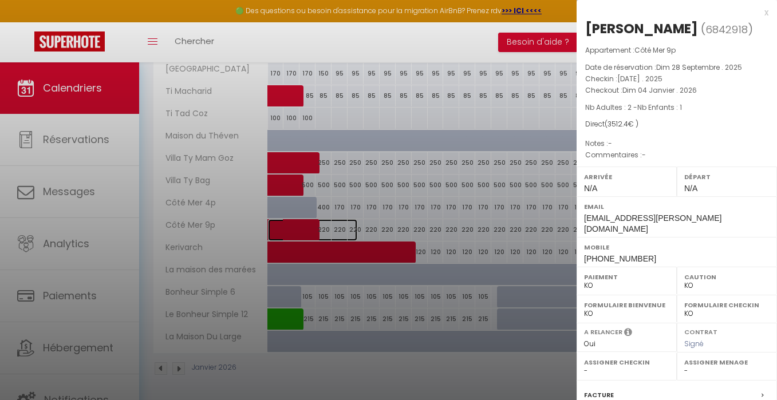
scroll to position [133, 0]
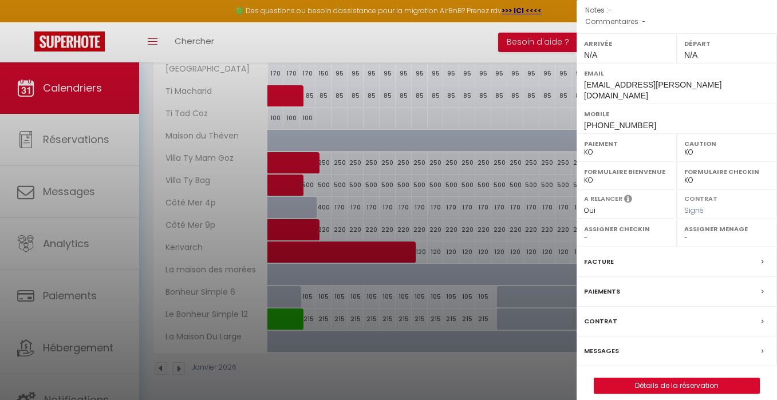
click at [463, 230] on div at bounding box center [388, 200] width 777 height 400
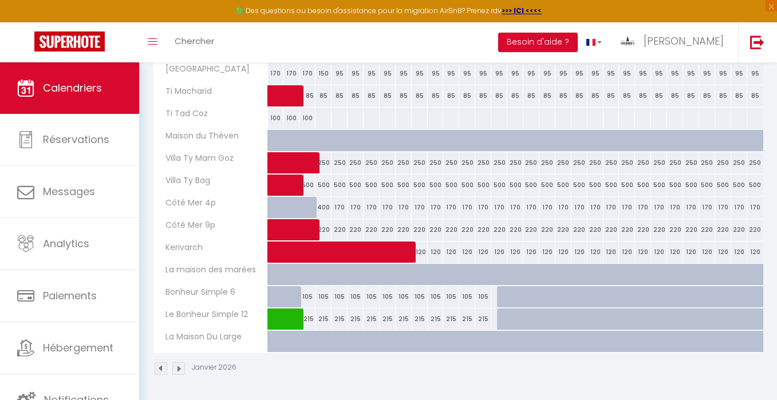
click at [464, 229] on div "220" at bounding box center [467, 229] width 16 height 21
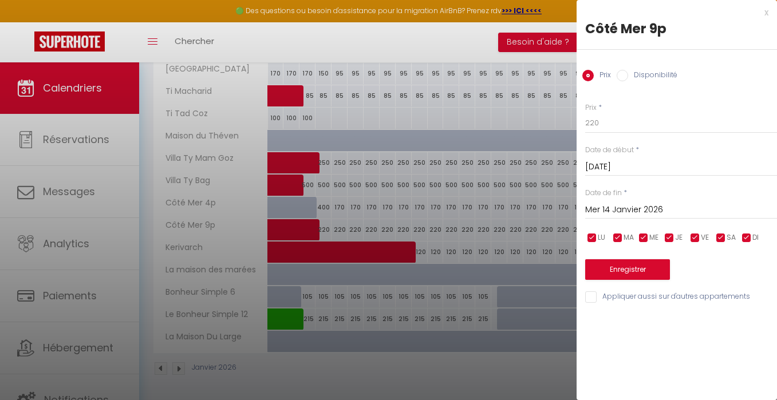
click at [610, 164] on input "[DATE]" at bounding box center [681, 167] width 192 height 15
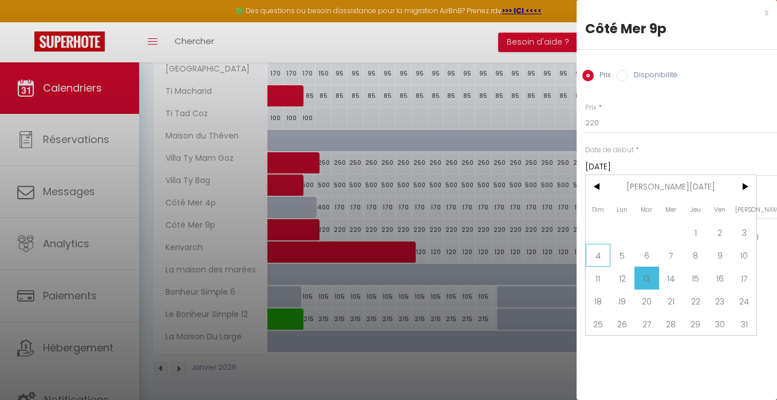
click at [601, 259] on span "4" at bounding box center [598, 255] width 25 height 23
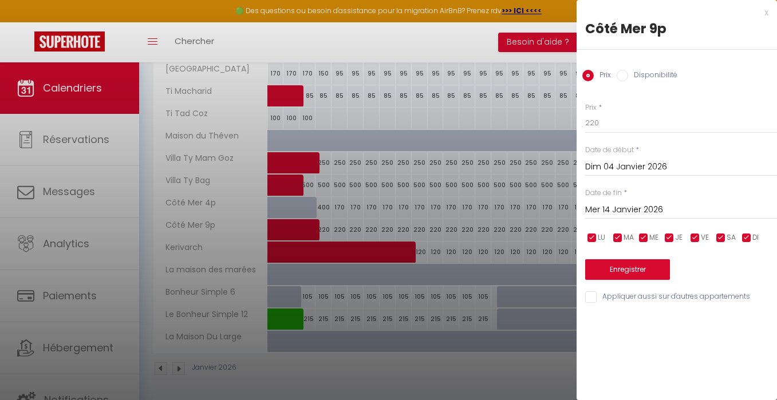
click at [649, 209] on input "Mer 14 Janvier 2026" at bounding box center [681, 210] width 192 height 15
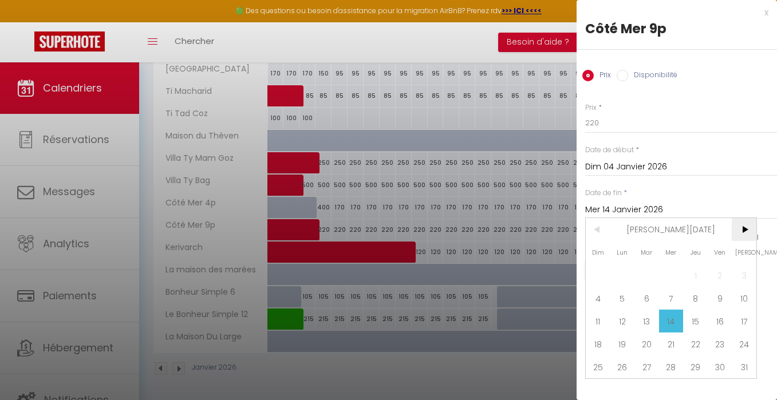
click at [743, 227] on span ">" at bounding box center [744, 229] width 25 height 23
click at [699, 345] on span "26" at bounding box center [695, 344] width 25 height 23
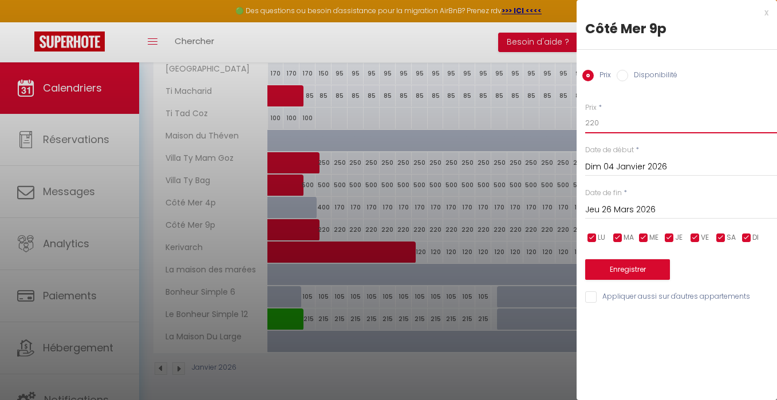
click at [594, 124] on input "220" at bounding box center [681, 123] width 192 height 21
click at [619, 266] on button "Enregistrer" at bounding box center [627, 269] width 85 height 21
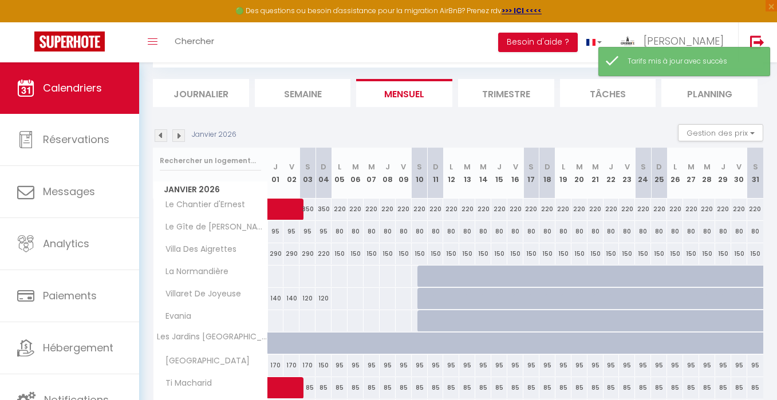
scroll to position [354, 0]
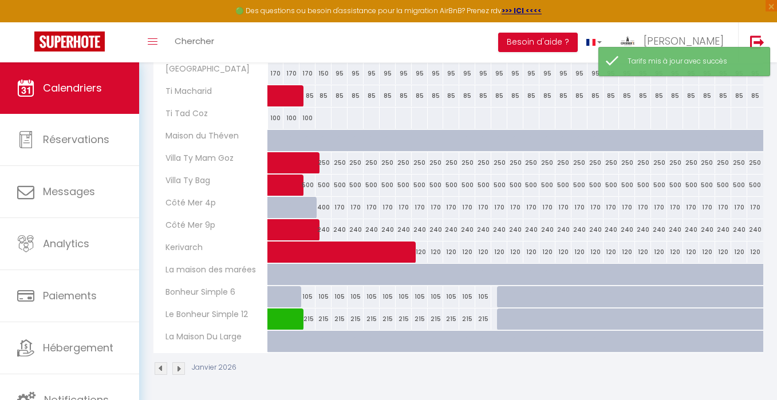
click at [177, 368] on img at bounding box center [178, 368] width 13 height 13
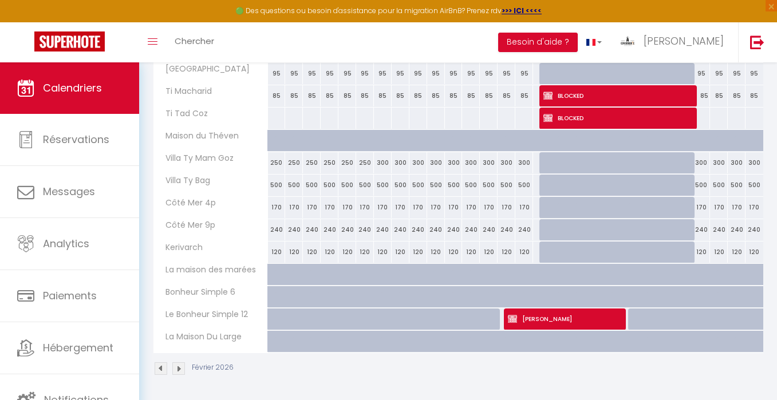
click at [177, 370] on img at bounding box center [178, 368] width 13 height 13
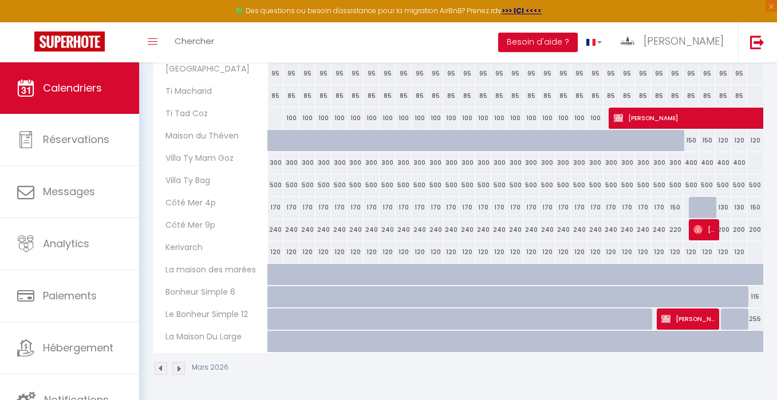
click at [180, 370] on img at bounding box center [178, 368] width 13 height 13
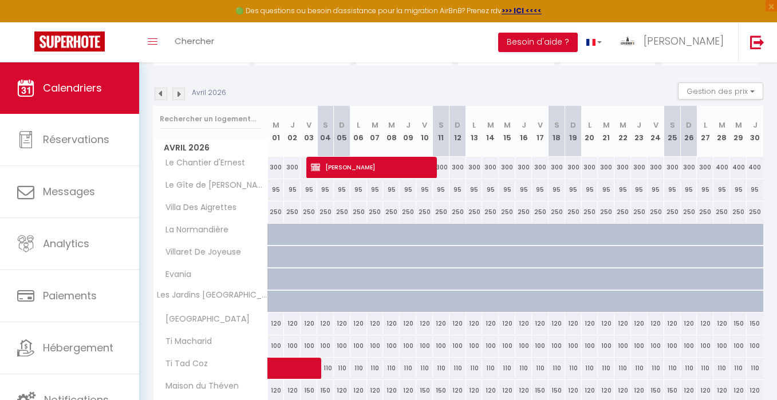
scroll to position [100, 0]
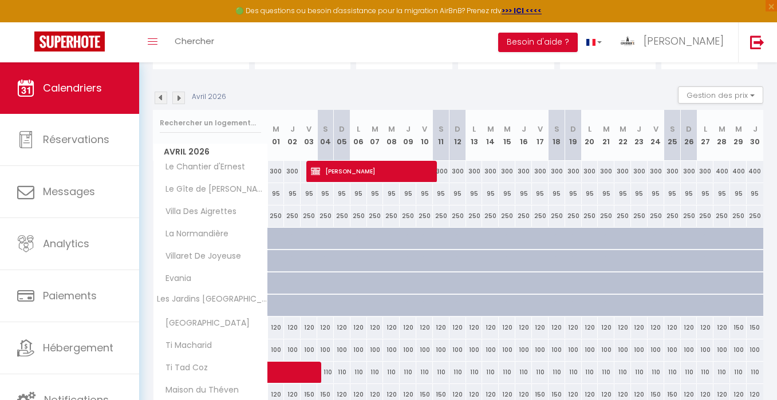
click at [181, 100] on img at bounding box center [178, 98] width 13 height 13
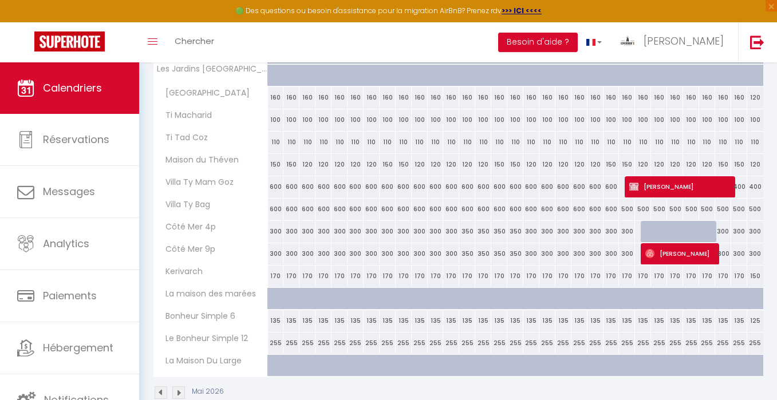
scroll to position [334, 0]
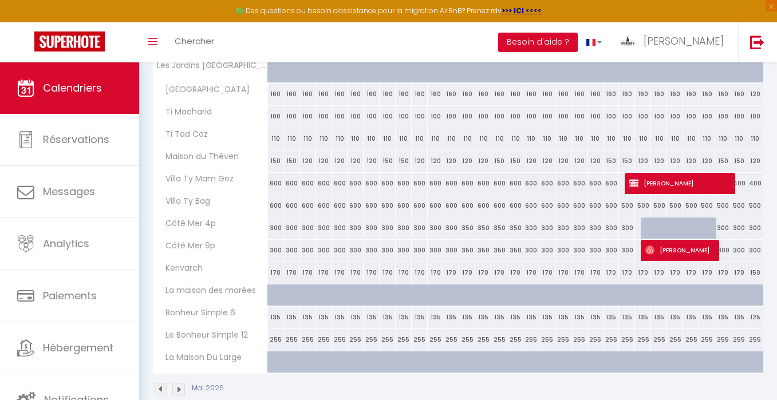
click at [181, 389] on img at bounding box center [178, 389] width 13 height 13
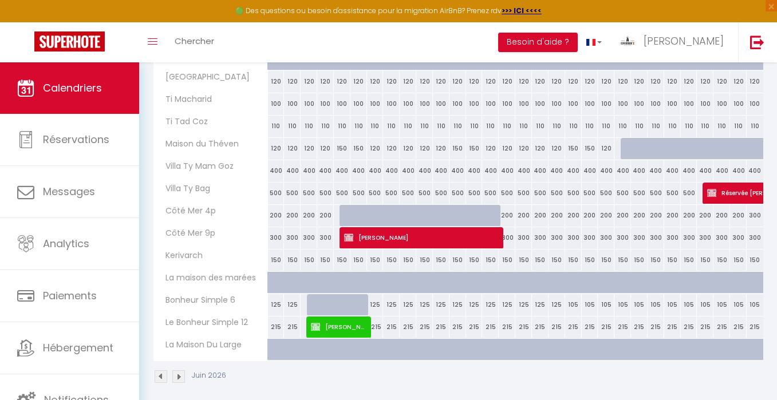
scroll to position [354, 0]
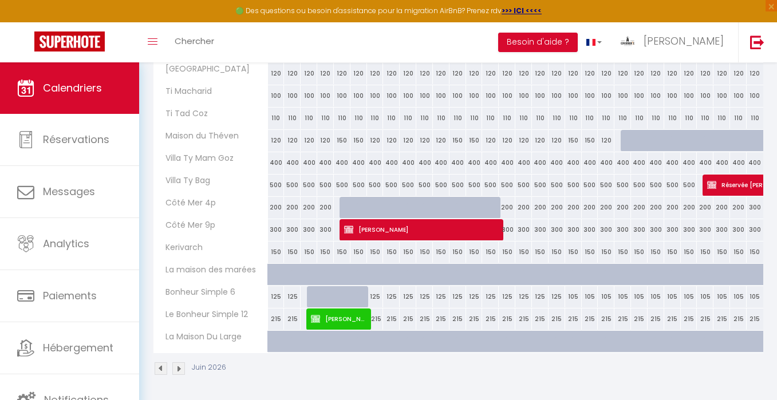
click at [178, 372] on img at bounding box center [178, 368] width 13 height 13
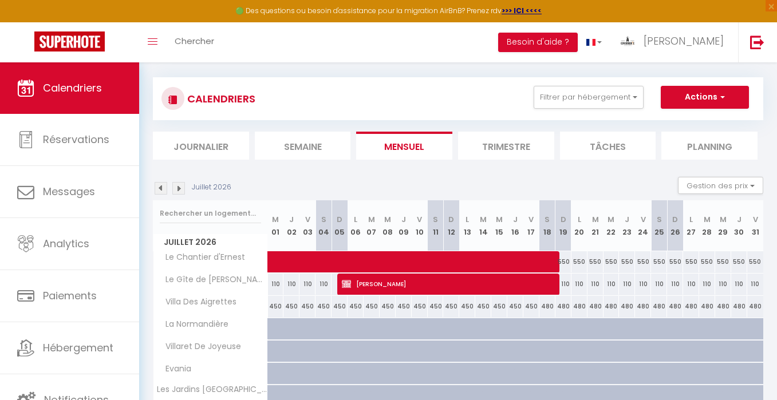
scroll to position [0, 0]
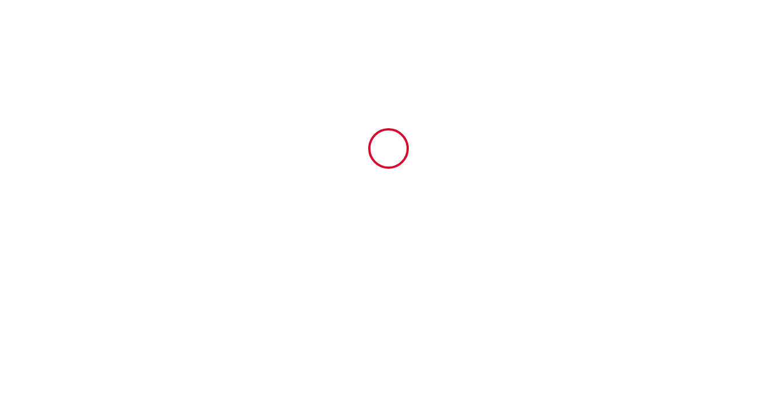
type input "5610620"
type input "Ti Tad Coz"
type input "[STREET_ADDRESS] an Tour"
type input "29250"
type input "[DEMOGRAPHIC_DATA]"
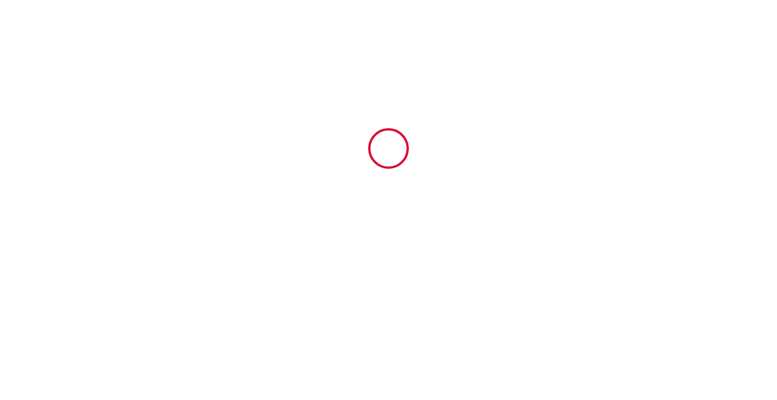
type input "[GEOGRAPHIC_DATA]"
type input "[DATE]"
type input "3"
type input "2"
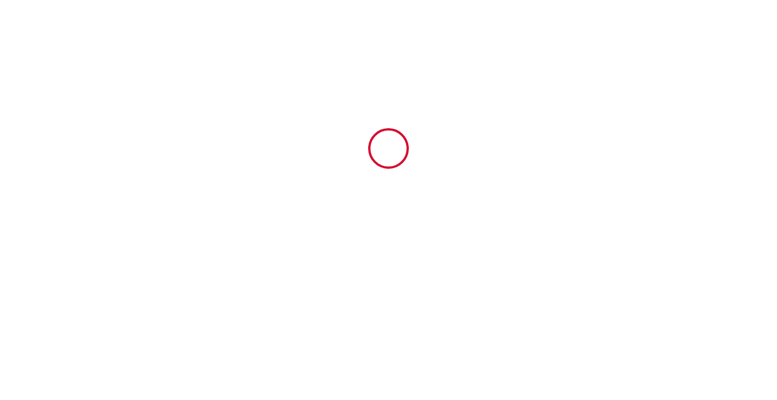
type input "500"
type input "1411.8"
type input "[PERSON_NAME]"
type input "TOUX"
type input "[STREET_ADDRESS]"
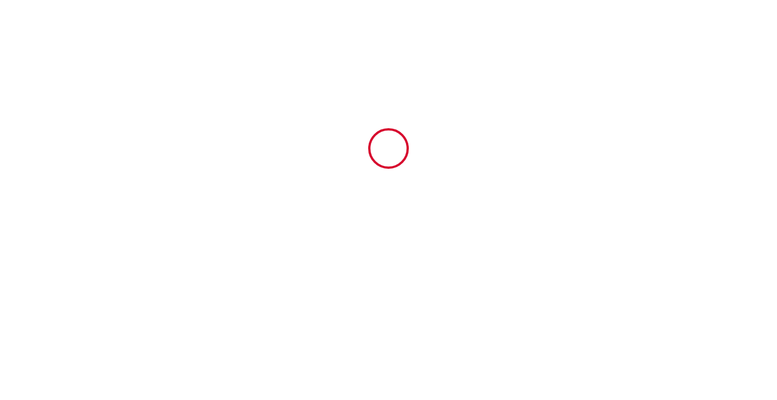
type input "29250"
type input "SANTEC"
type input "[GEOGRAPHIC_DATA]"
type input "[EMAIL_ADDRESS][DOMAIN_NAME]"
type input "Antje"
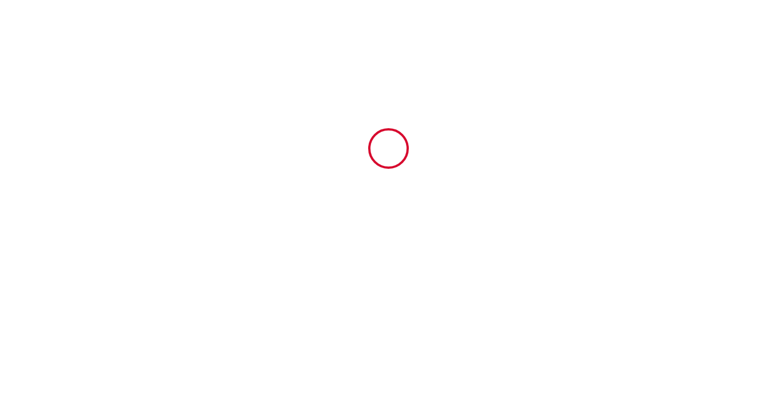
type input "[PERSON_NAME]"
type input "AUF DER ZINNE 17"
type input "31552"
type input "[PERSON_NAME]"
type input "[EMAIL_ADDRESS][DOMAIN_NAME]"
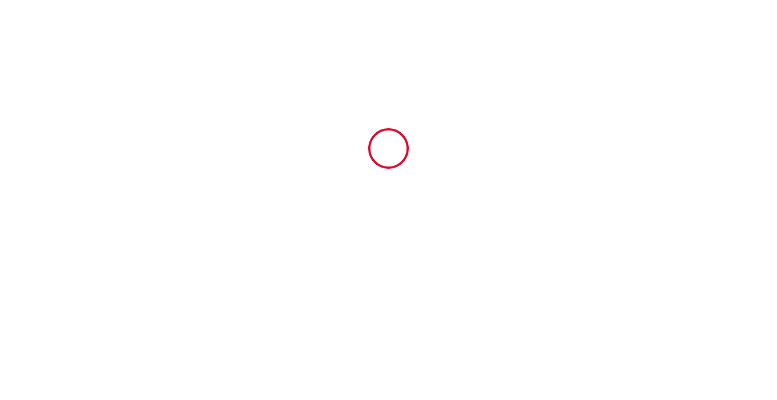
type input "+49 1575 9632173"
select select "DE"
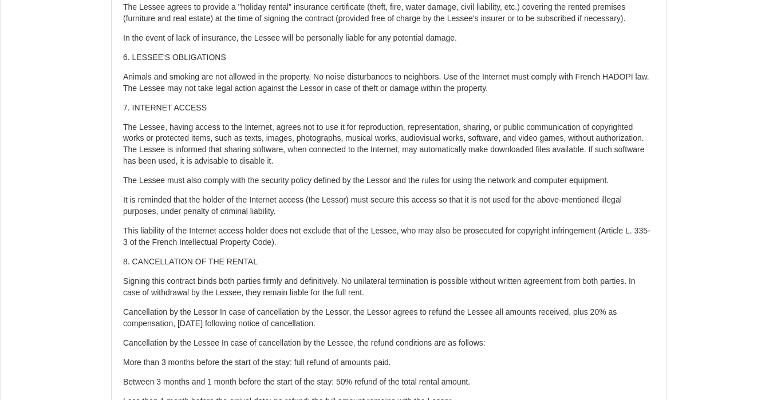
scroll to position [1988, 0]
